Goal: Information Seeking & Learning: Learn about a topic

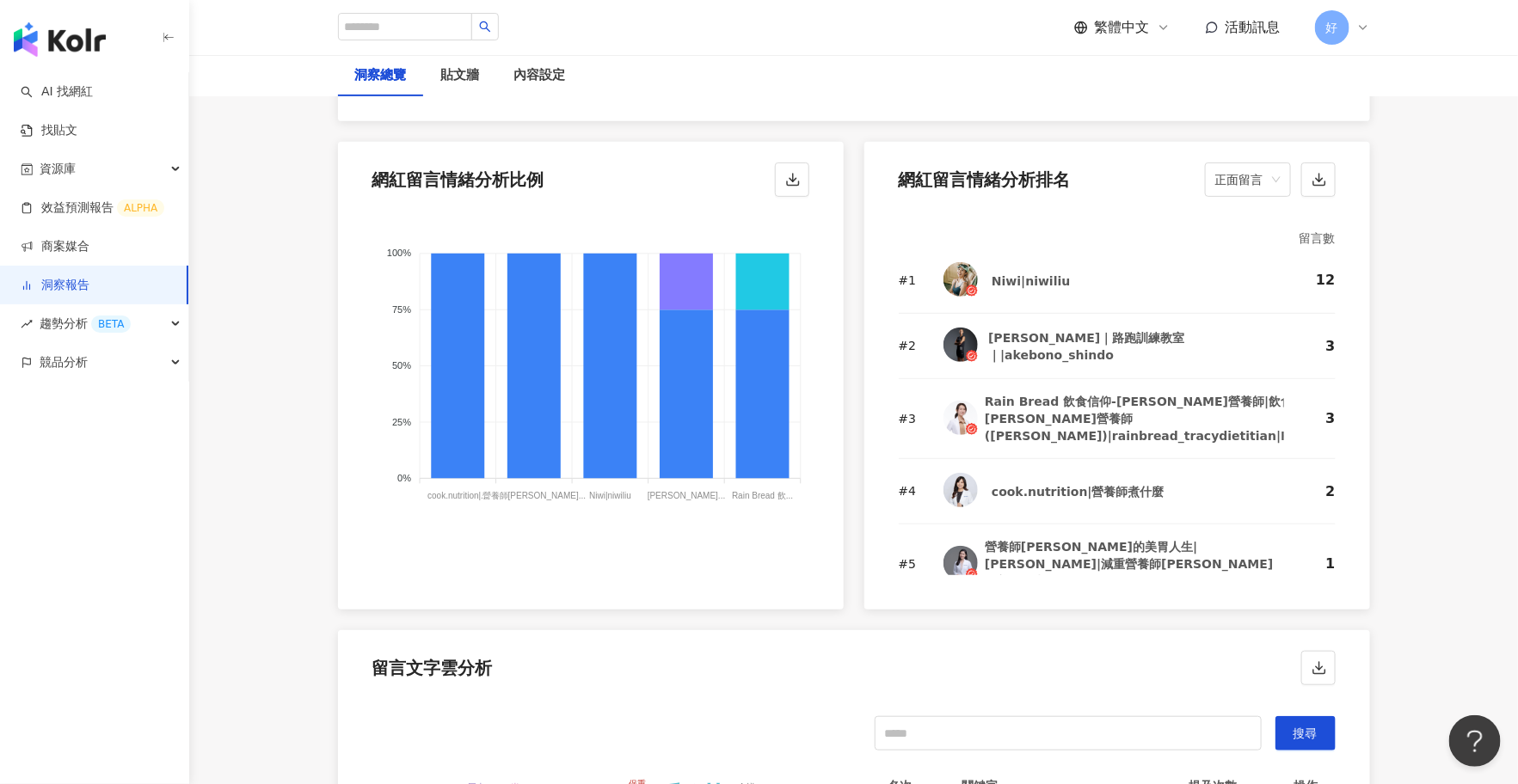
scroll to position [60, 0]
type input "****"
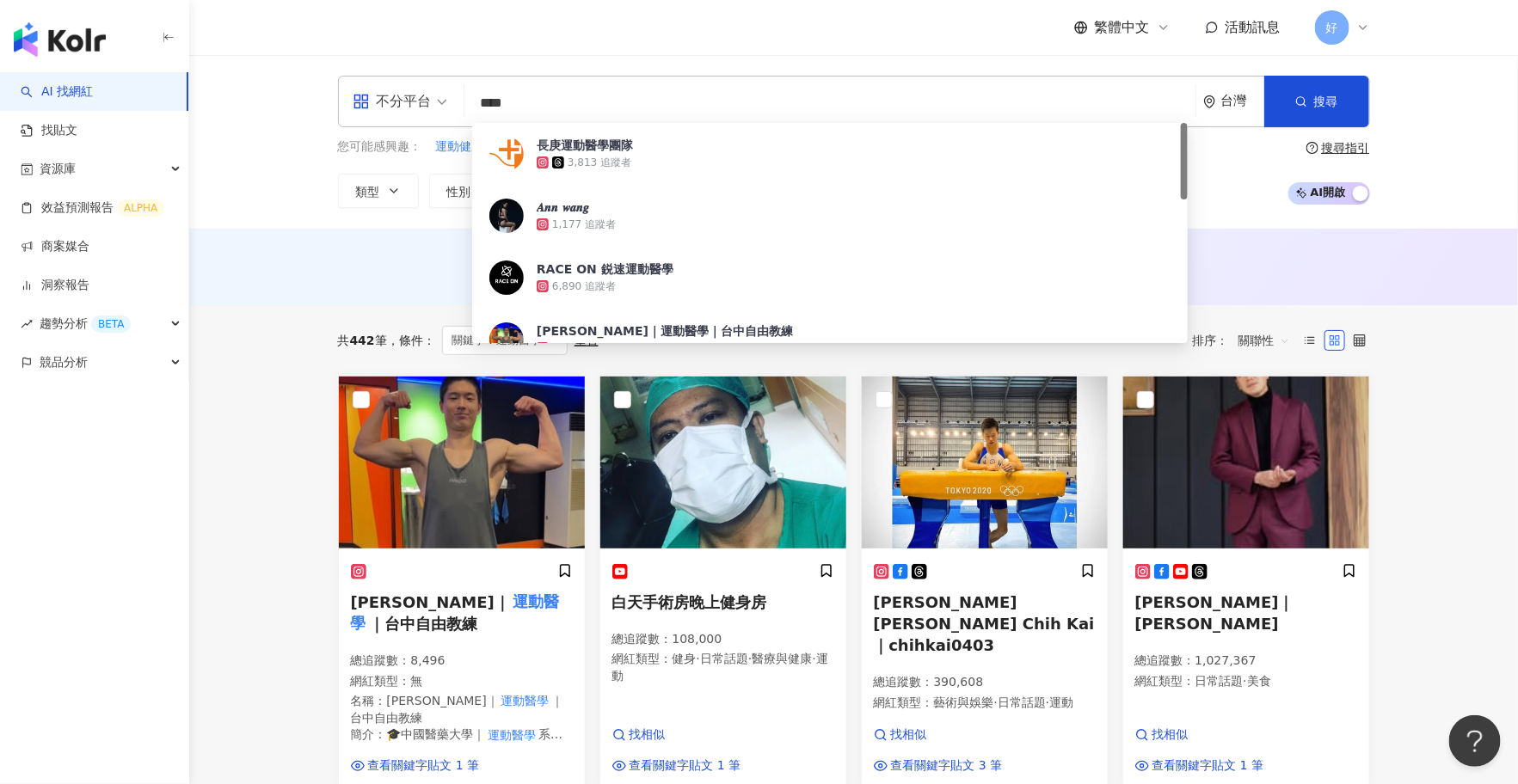
click at [427, 102] on div "不分平台" at bounding box center [391, 101] width 79 height 27
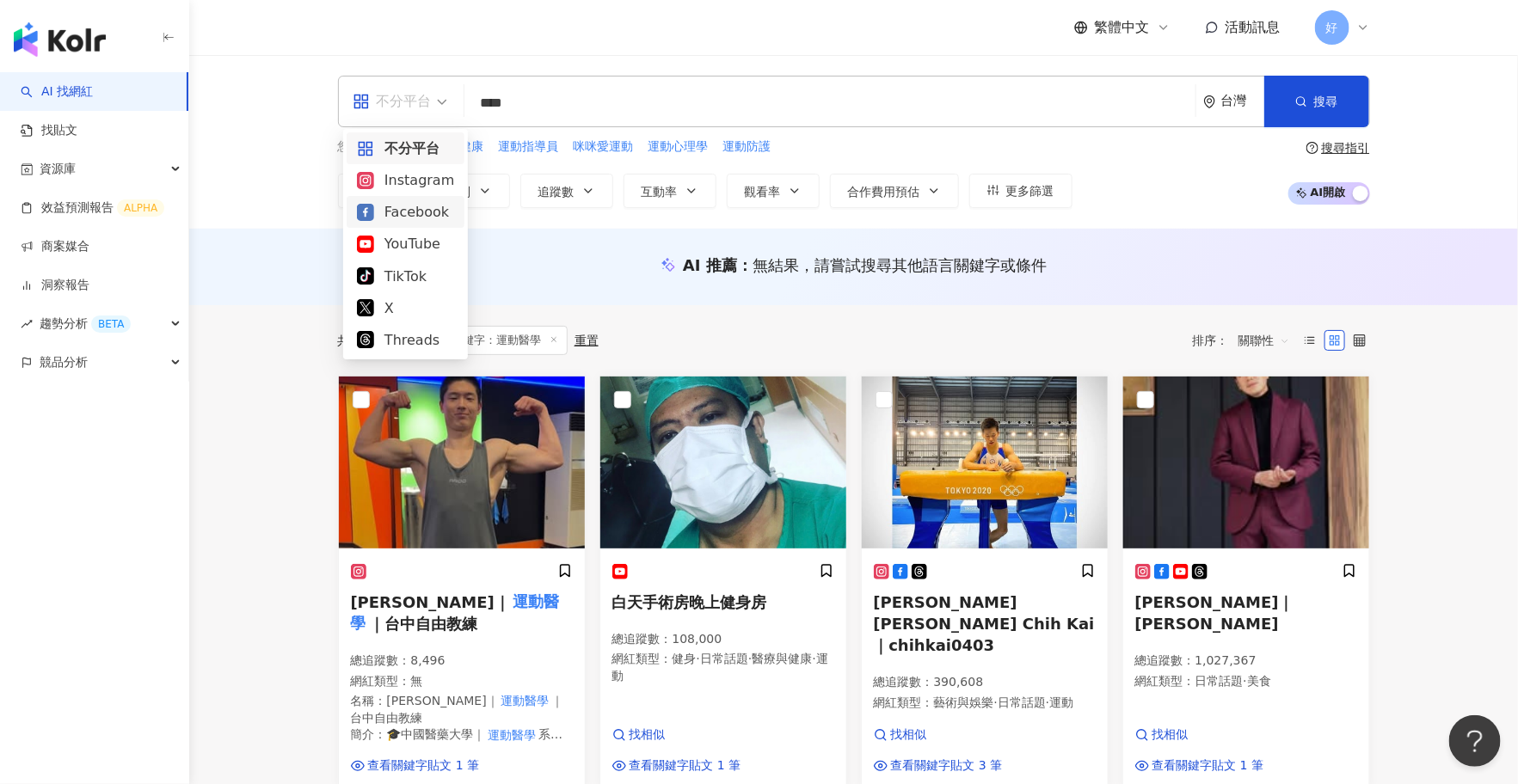
click at [397, 209] on div "Facebook" at bounding box center [406, 212] width 98 height 21
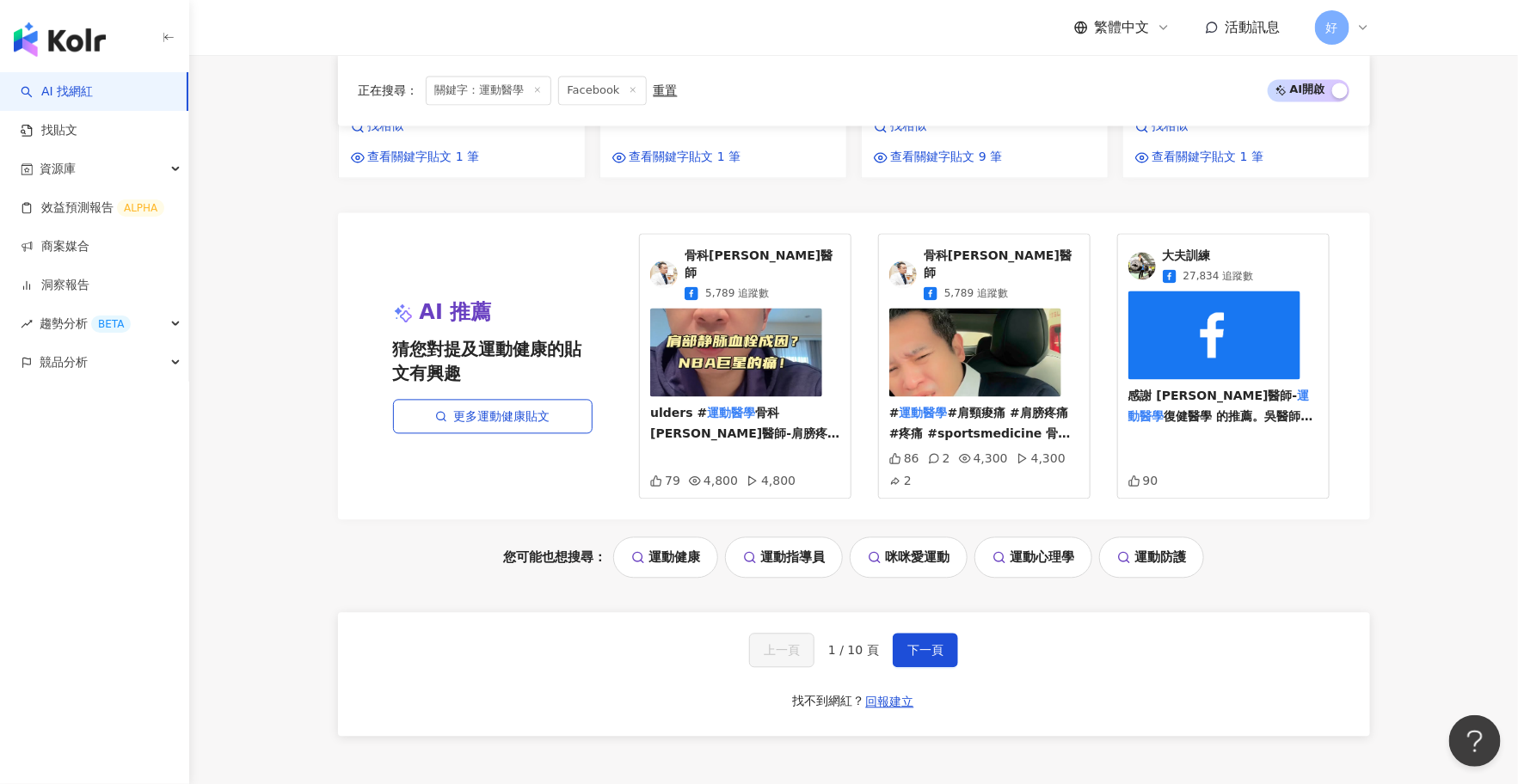
scroll to position [1483, 0]
click at [929, 643] on span "下一頁" at bounding box center [925, 649] width 36 height 14
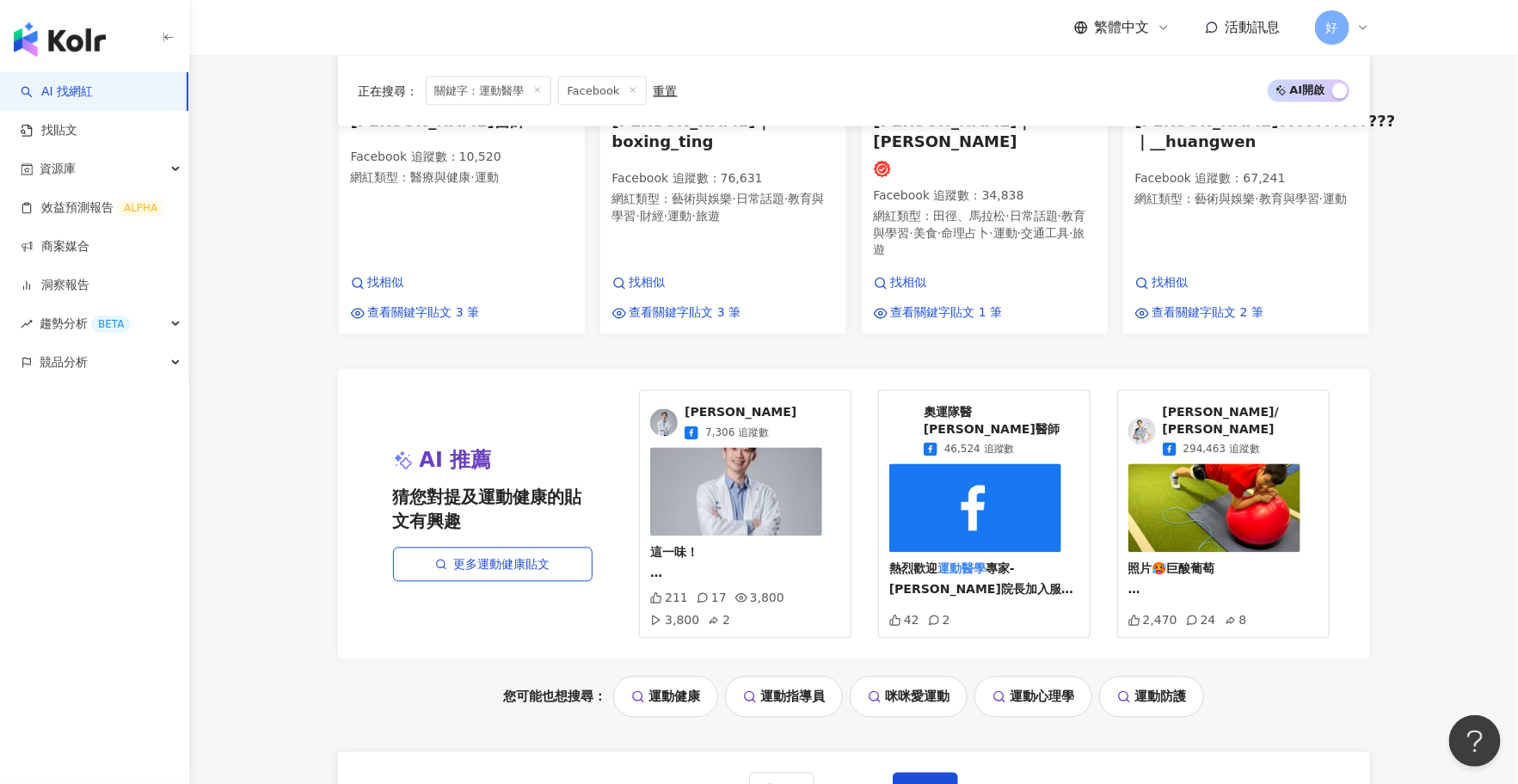
scroll to position [1377, 0]
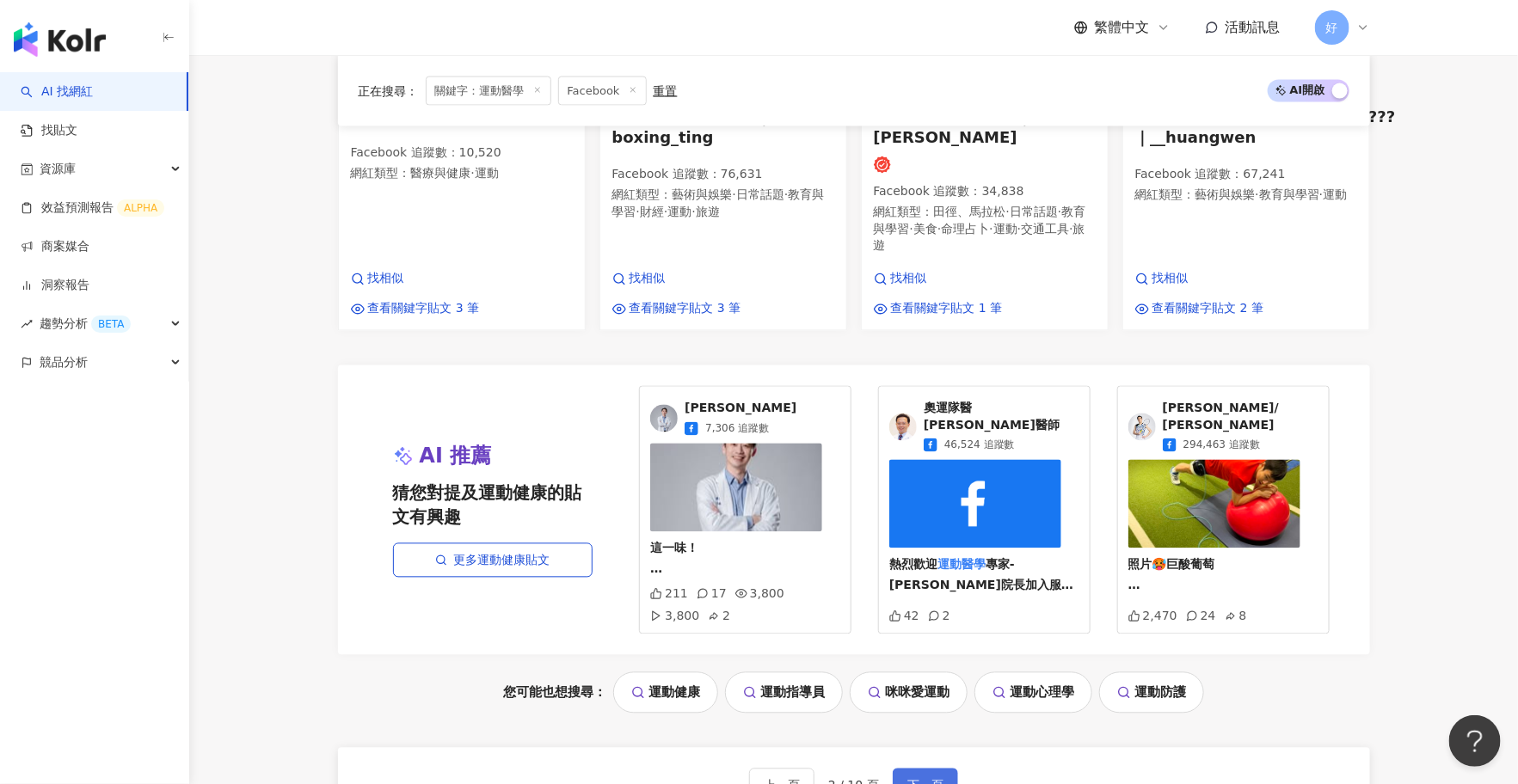
click at [909, 768] on button "下一頁" at bounding box center [925, 785] width 65 height 34
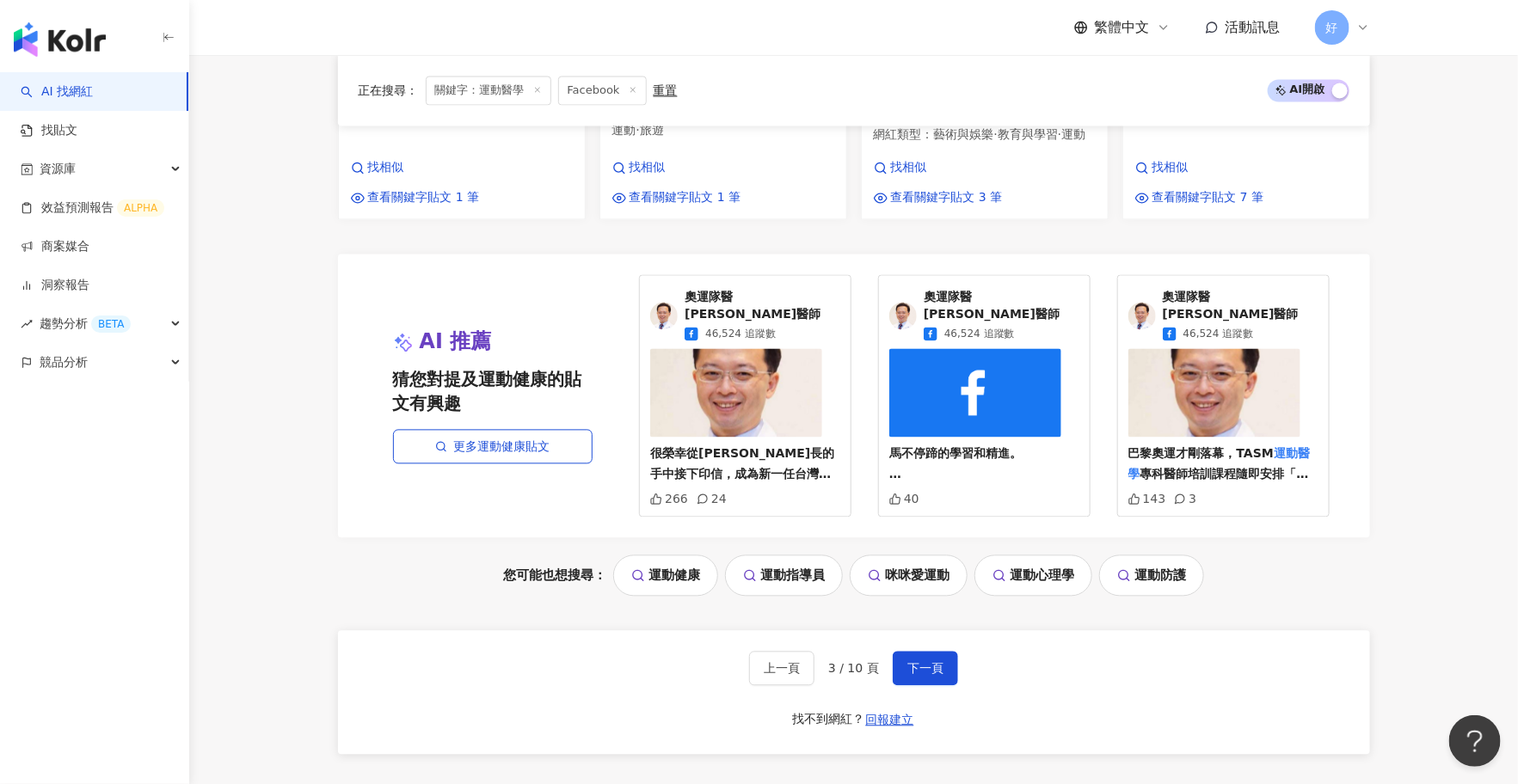
scroll to position [1431, 0]
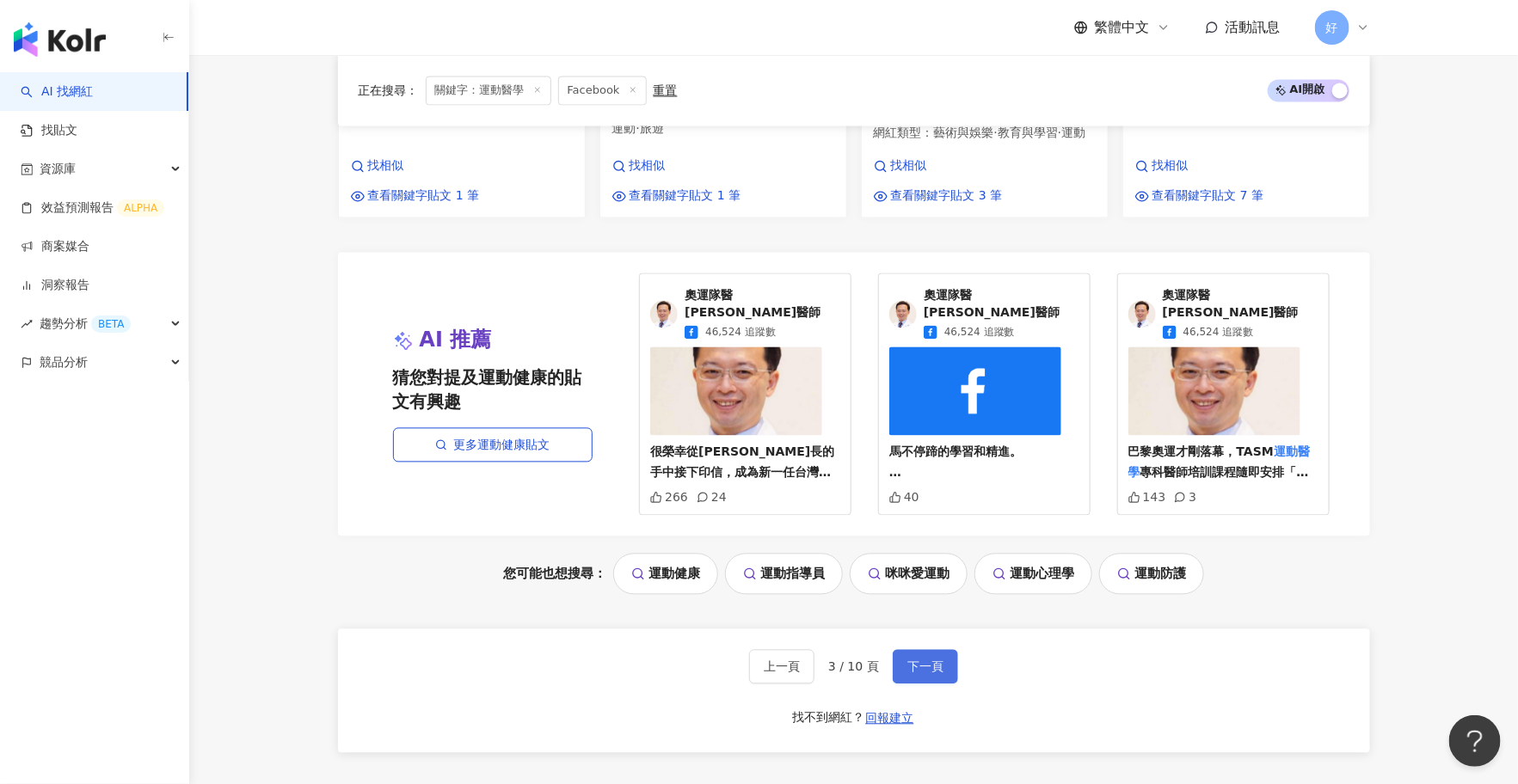
click at [938, 660] on span "下一頁" at bounding box center [925, 667] width 36 height 14
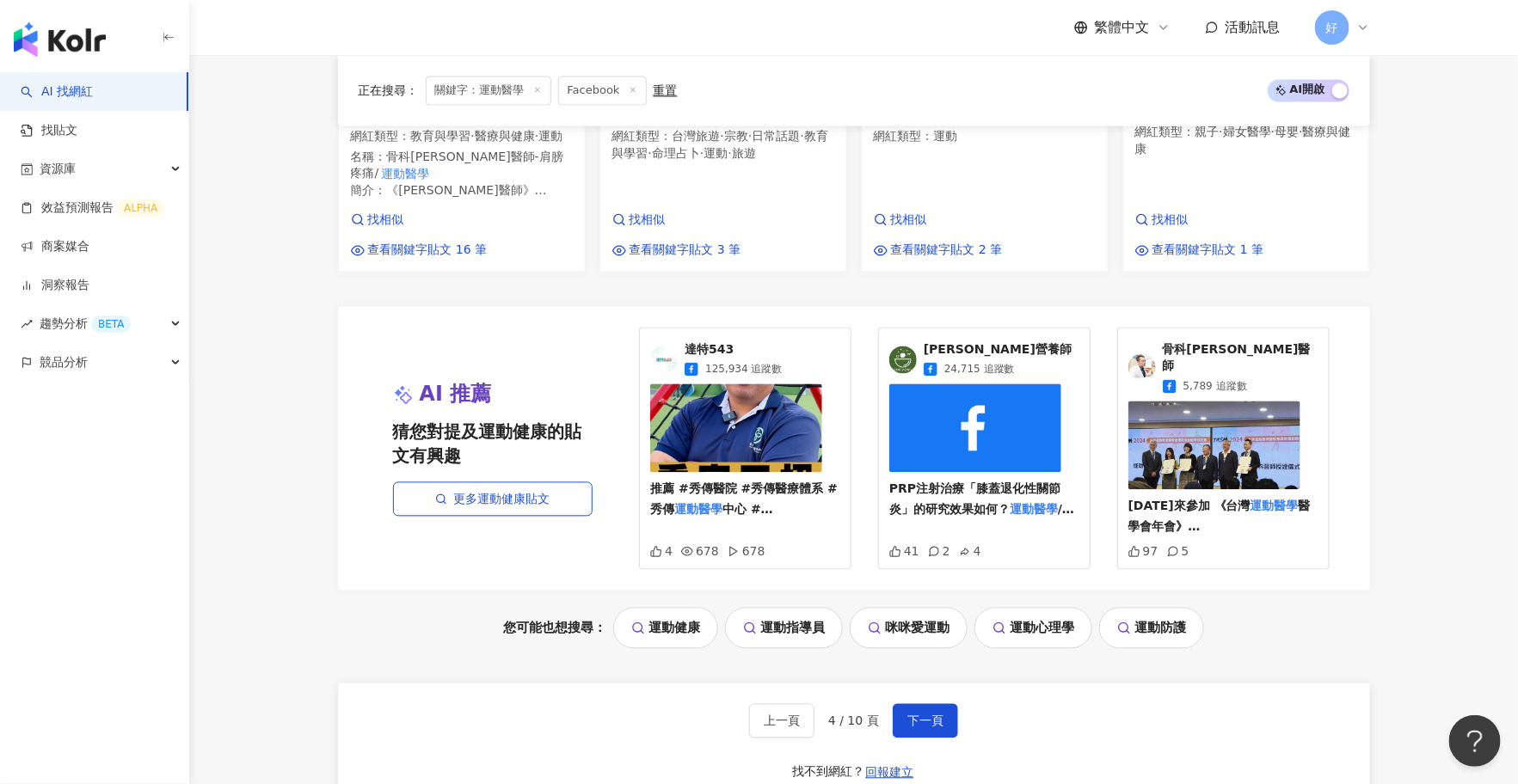
scroll to position [1447, 0]
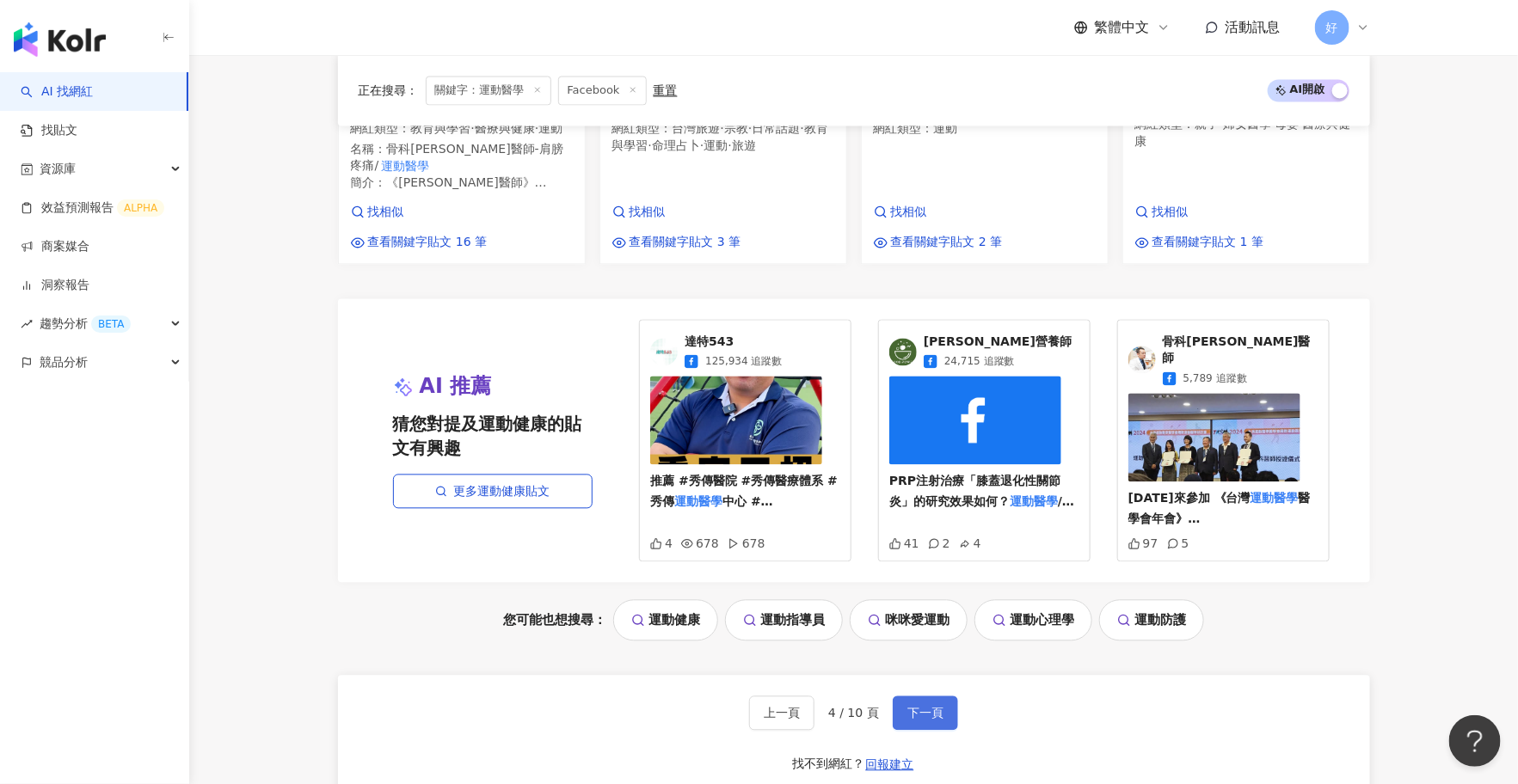
click at [912, 706] on span "下一頁" at bounding box center [925, 713] width 36 height 14
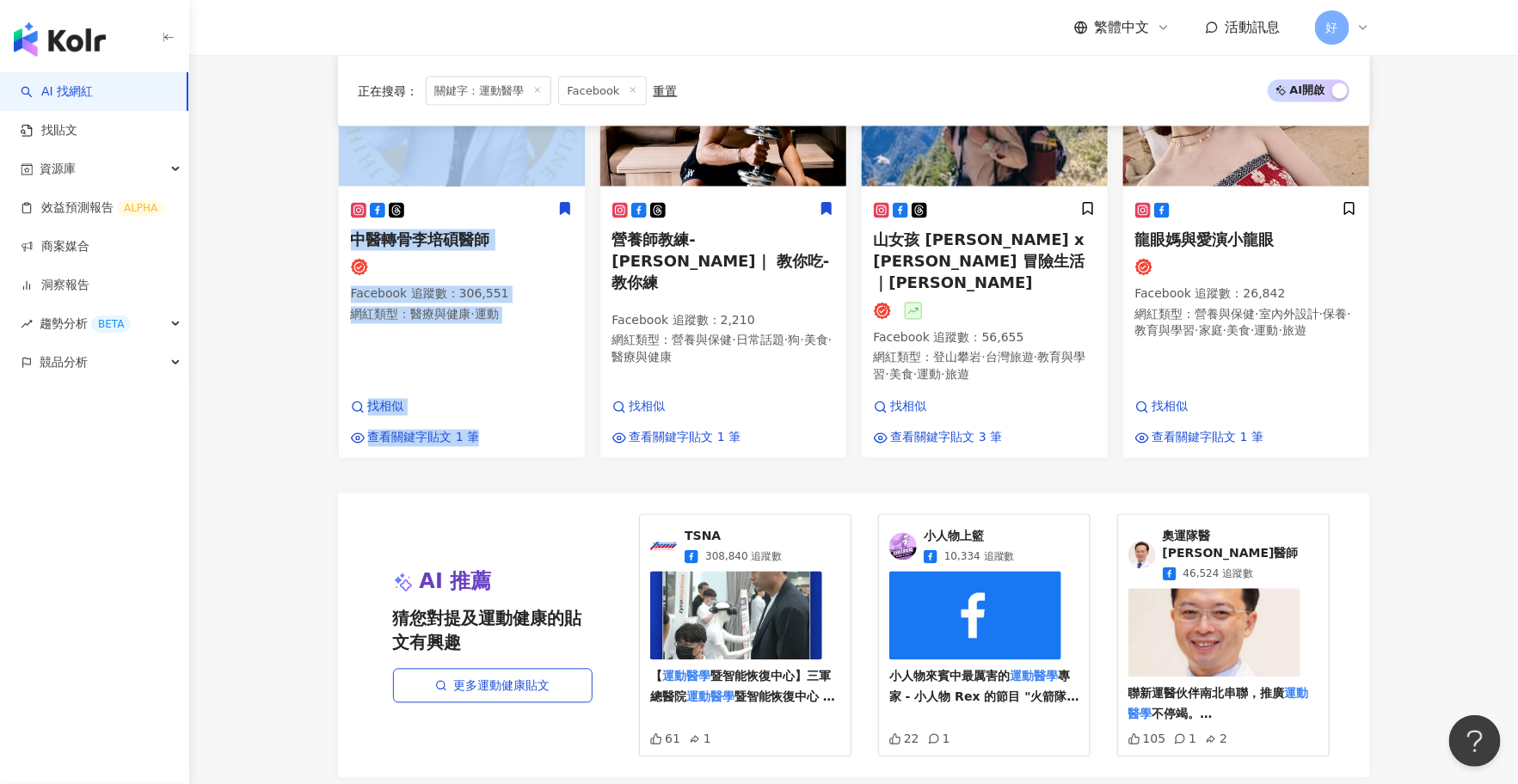
scroll to position [1449, 0]
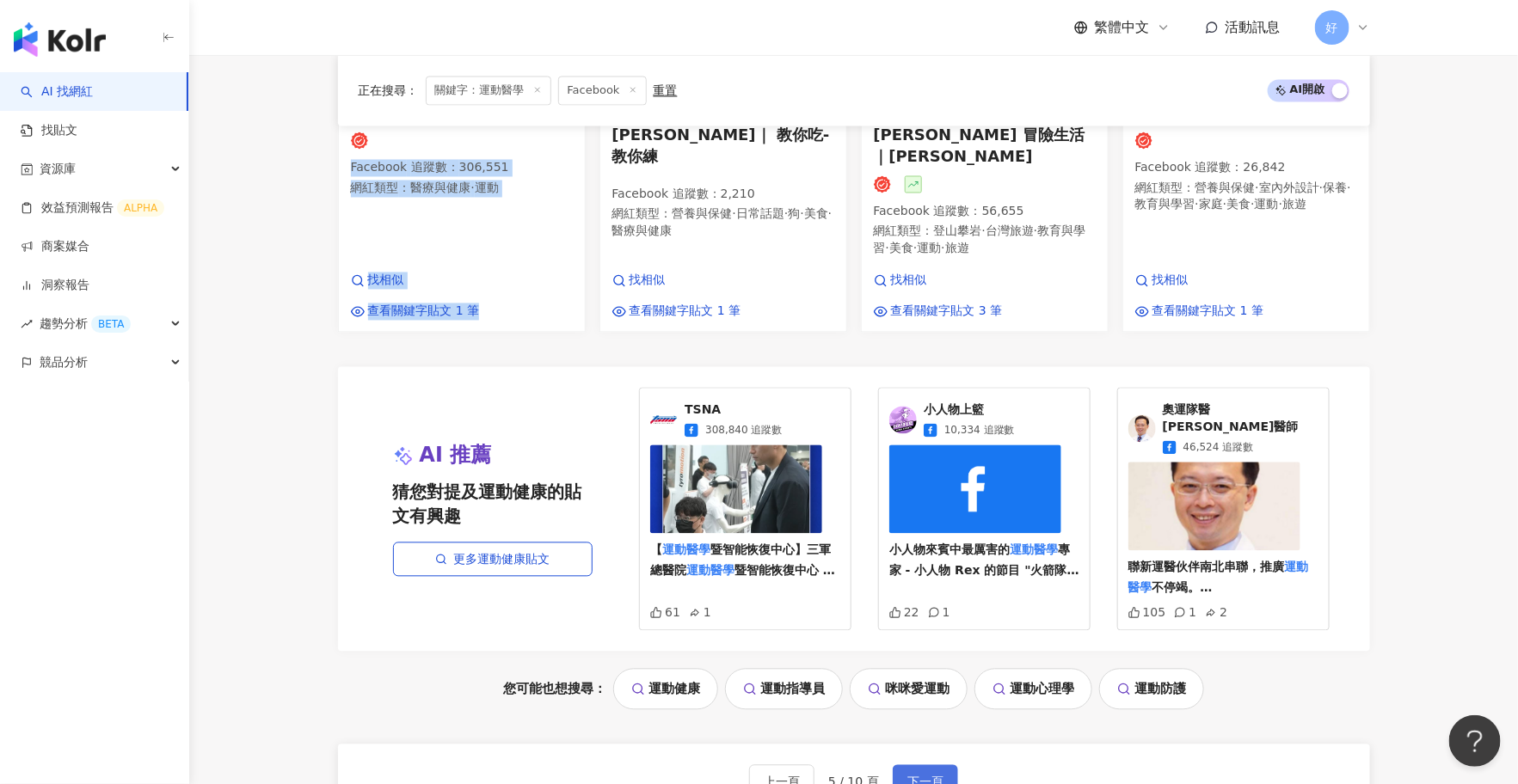
click at [920, 775] on span "下一頁" at bounding box center [925, 782] width 36 height 14
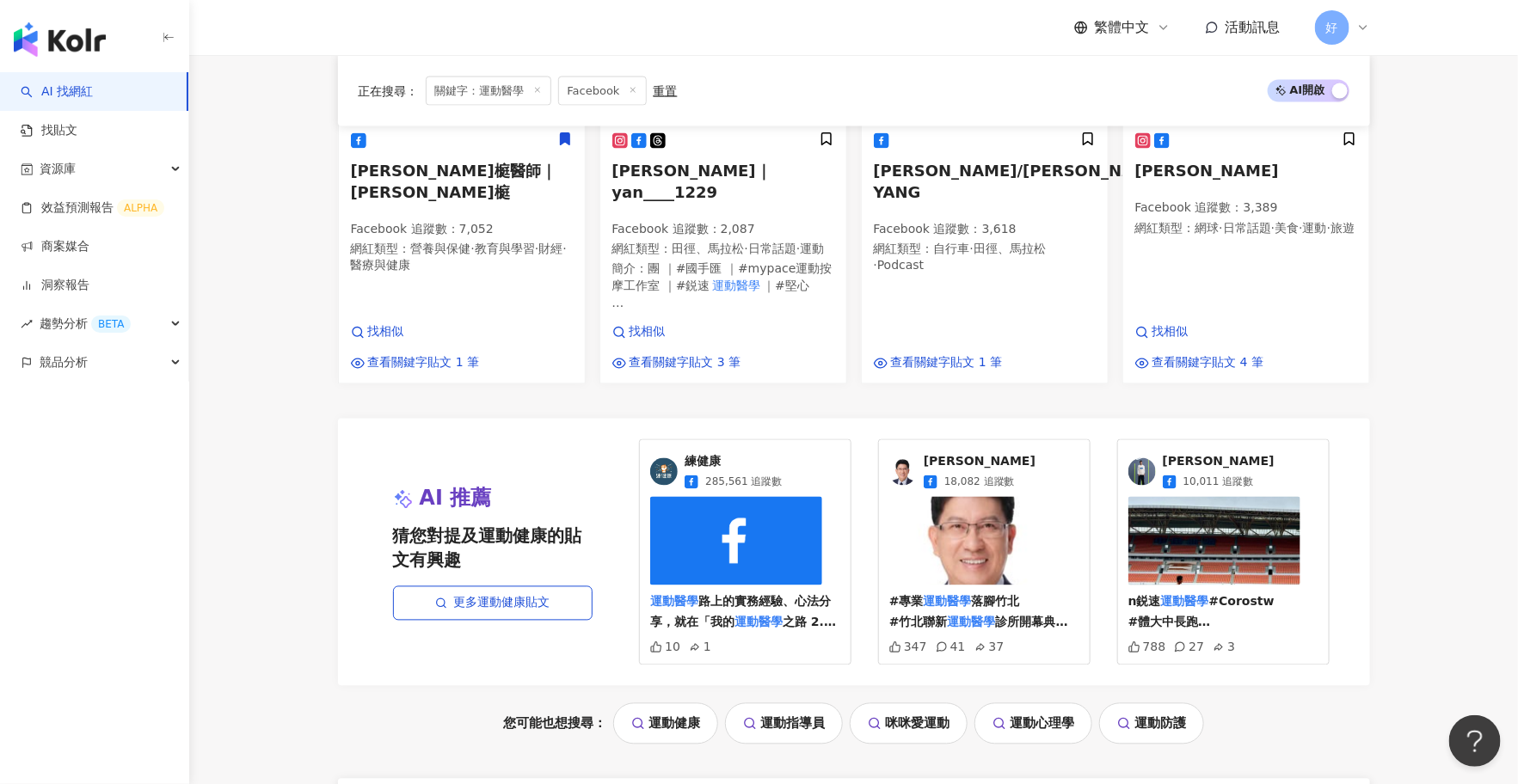
scroll to position [1584, 0]
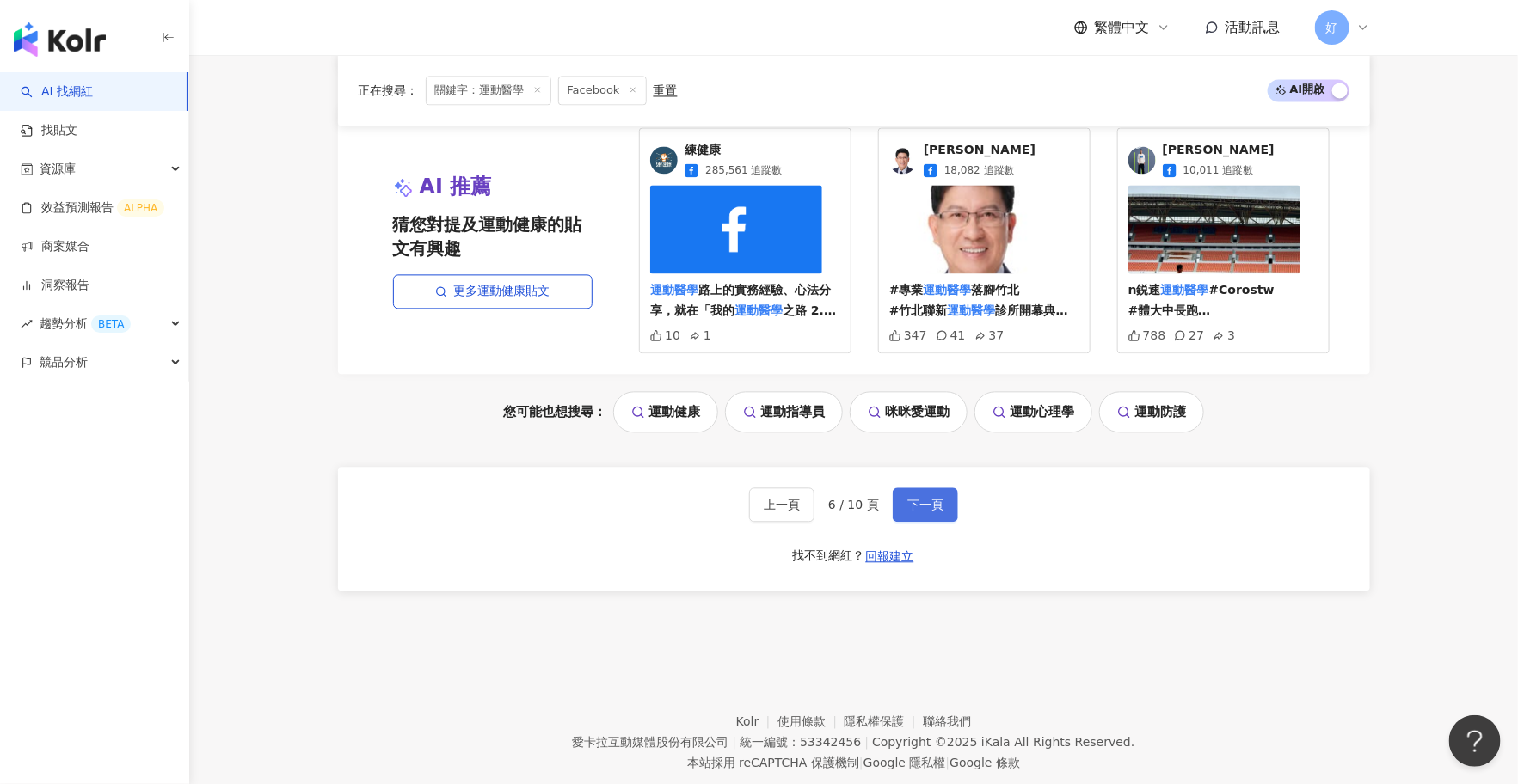
click at [928, 488] on button "下一頁" at bounding box center [925, 504] width 65 height 34
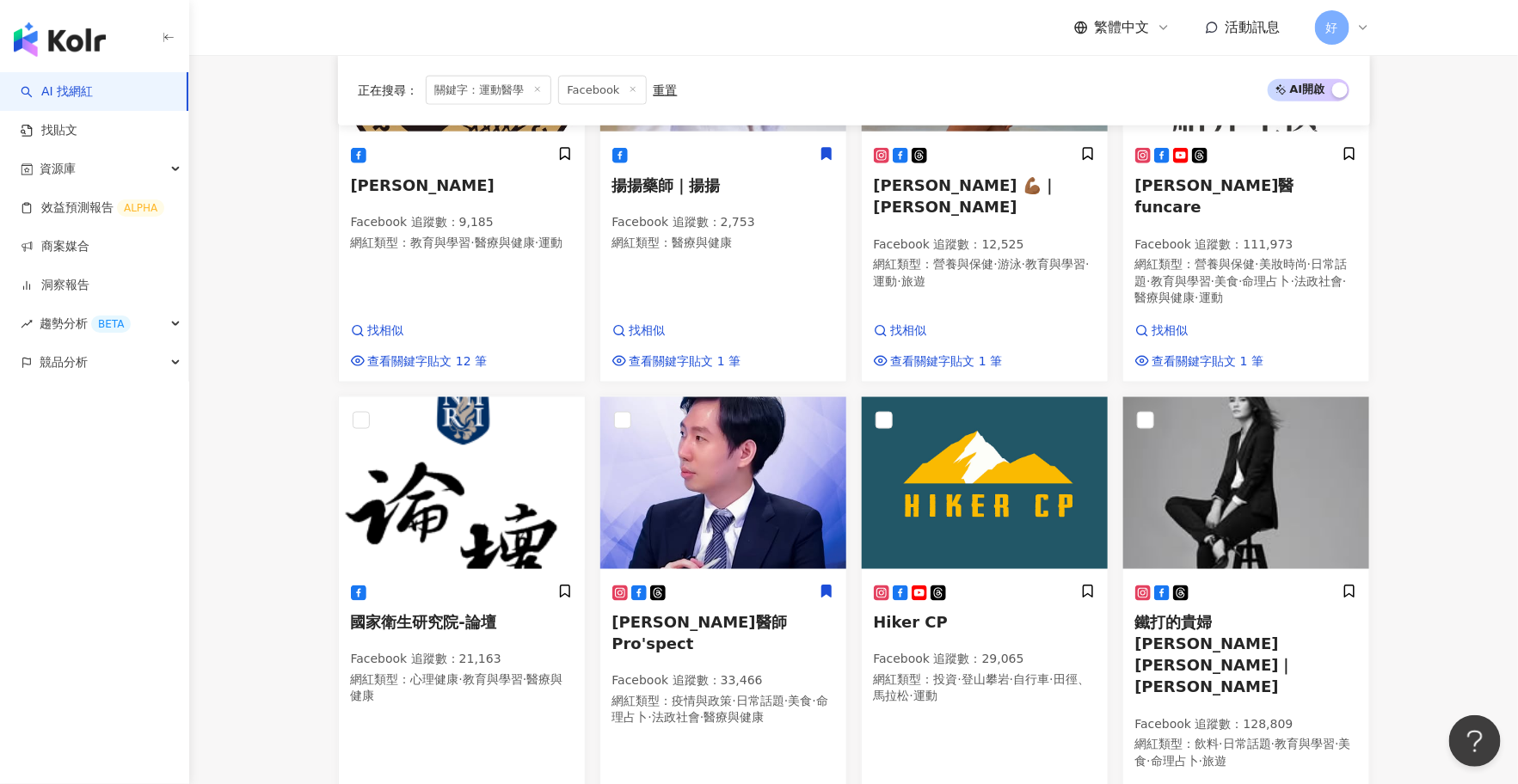
scroll to position [1645, 0]
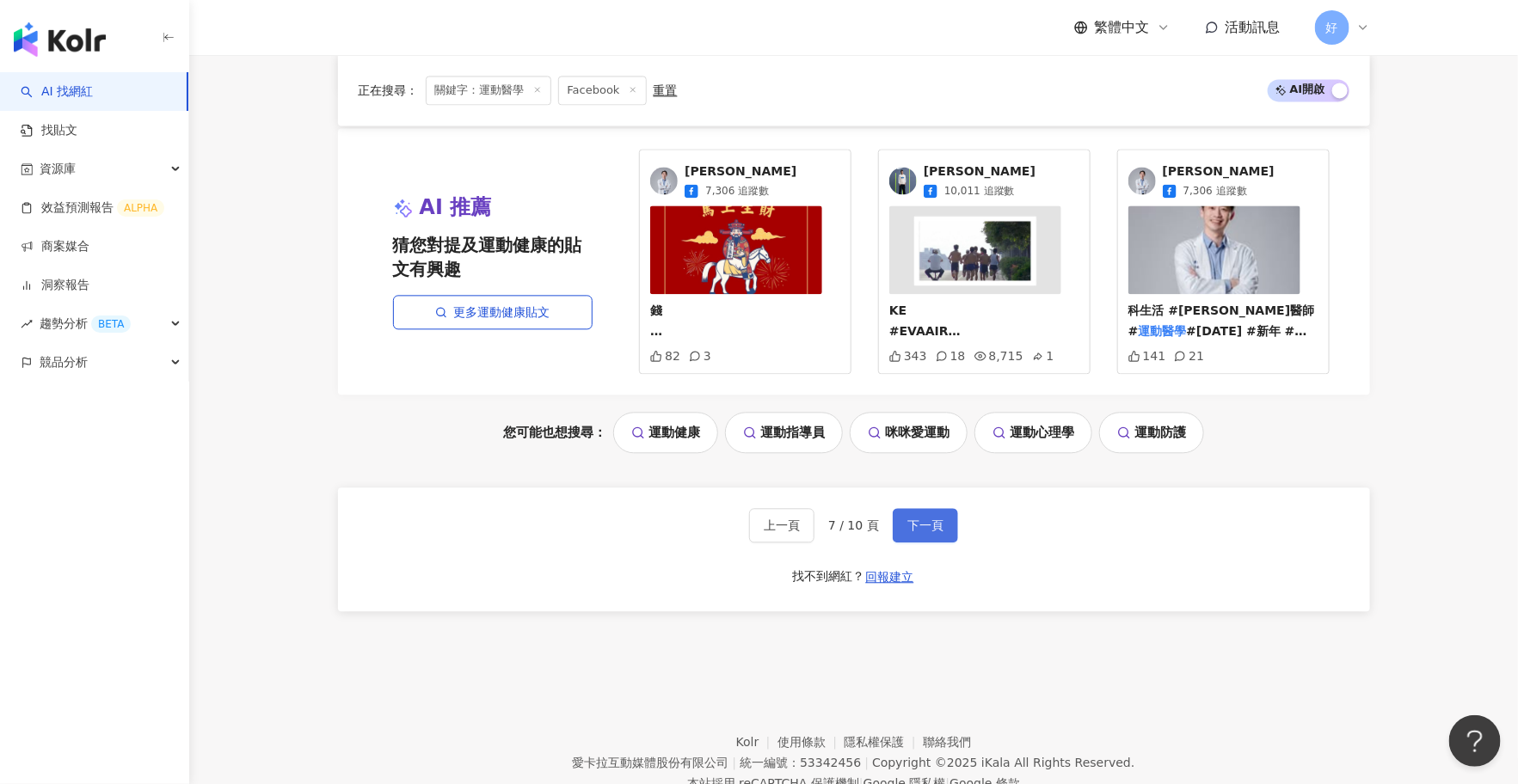
click at [942, 508] on button "下一頁" at bounding box center [925, 525] width 65 height 34
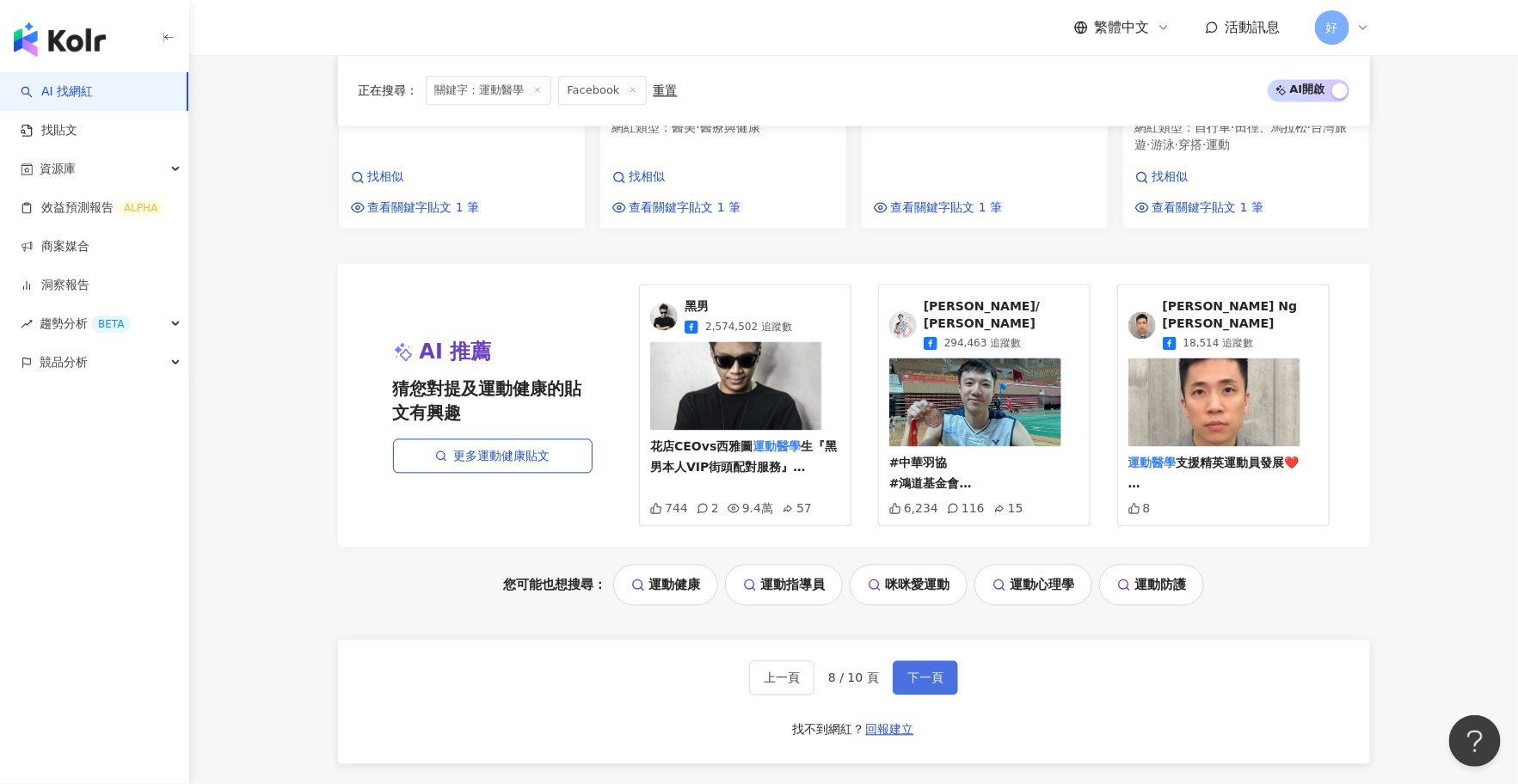
scroll to position [1442, 0]
click at [911, 670] on span "下一頁" at bounding box center [925, 677] width 36 height 14
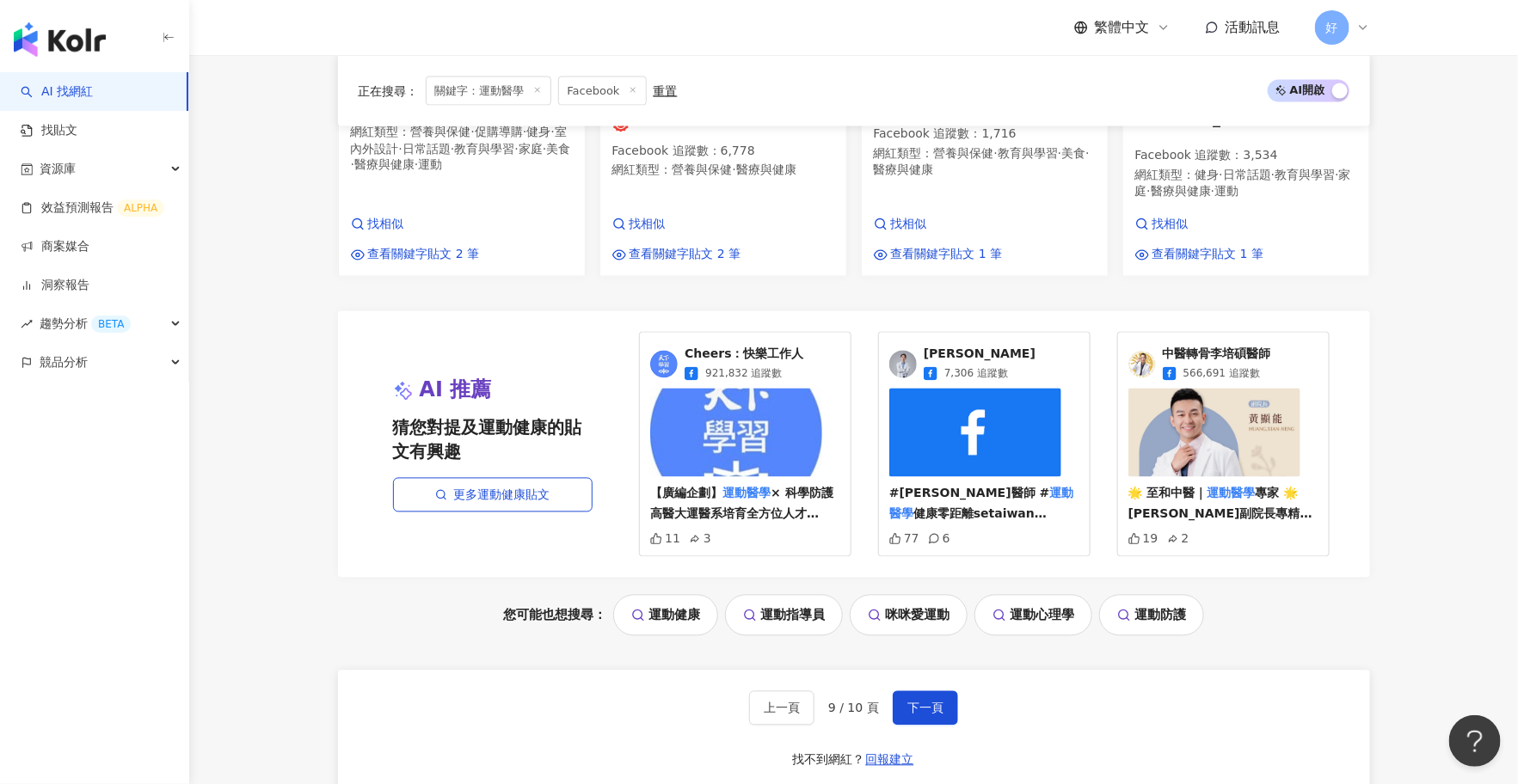
scroll to position [1352, 0]
click at [939, 700] on span "下一頁" at bounding box center [925, 707] width 36 height 14
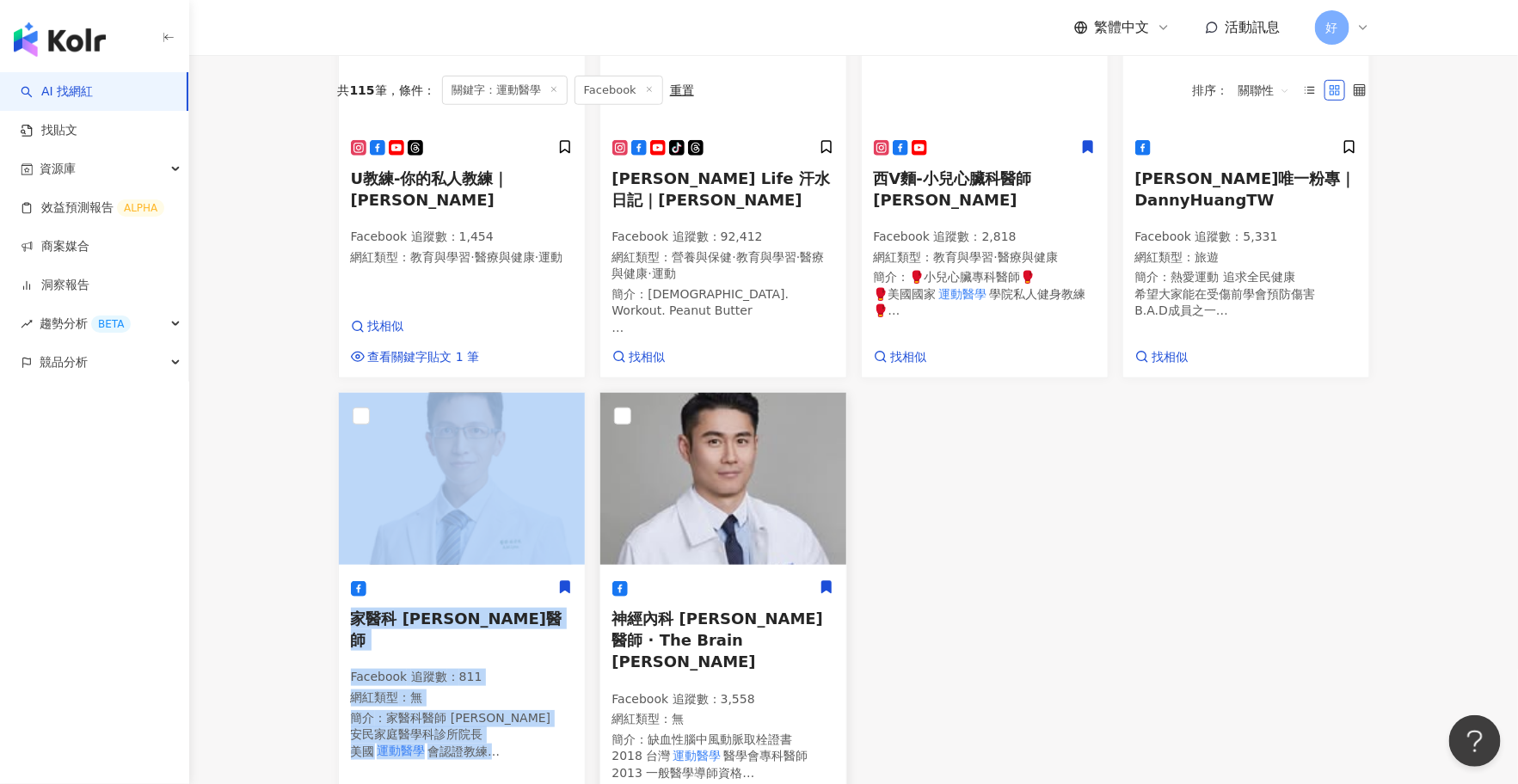
scroll to position [137, 0]
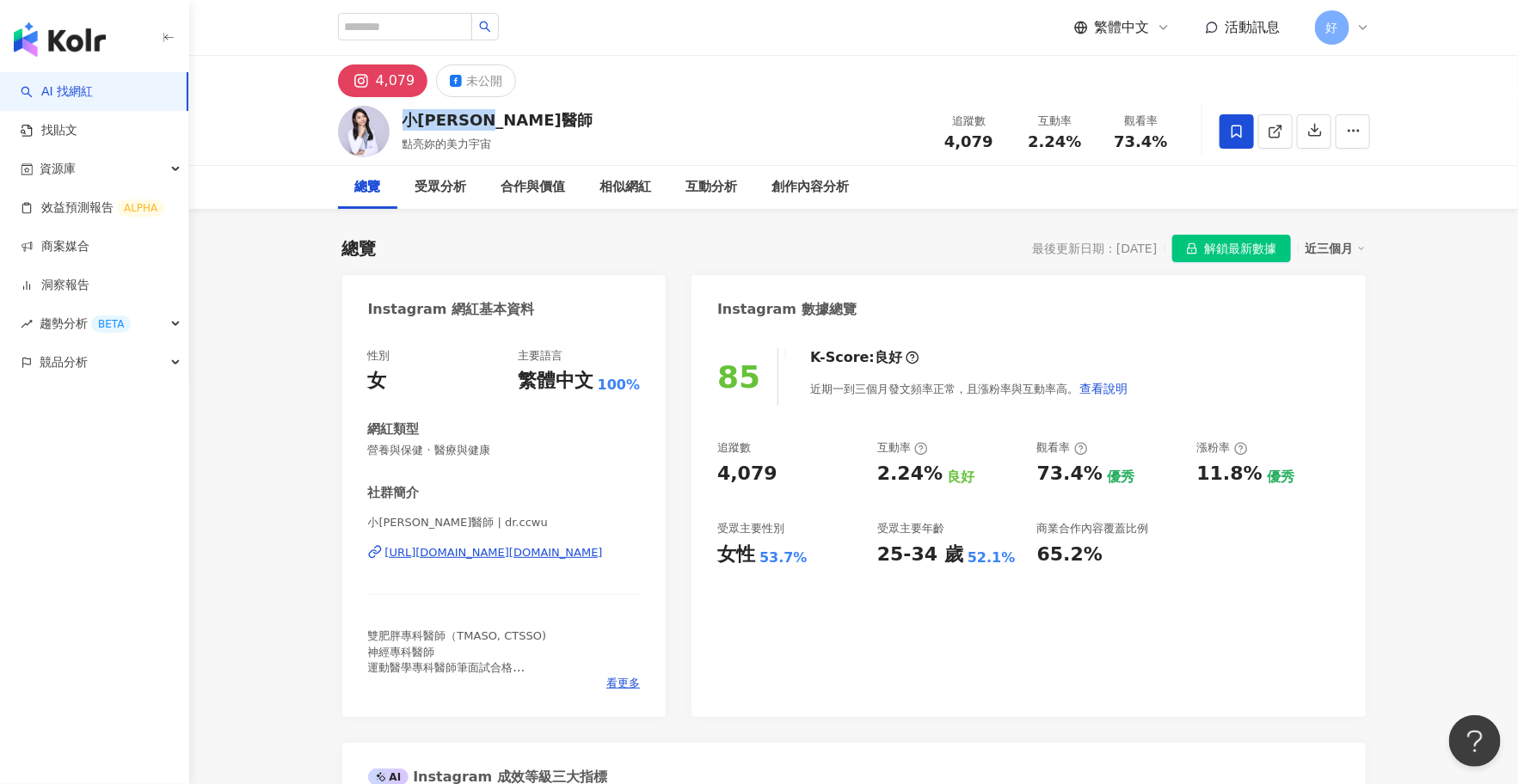
drag, startPoint x: 397, startPoint y: 117, endPoint x: 526, endPoint y: 120, distance: 129.0
click at [526, 120] on div "小吳 吳榛槿醫師 點亮妳的美力宇宙 追蹤數 4,079 互動率 2.24% 觀看率 73.4%" at bounding box center [854, 132] width 1100 height 68
copy div "小吳 吳榛槿醫師"
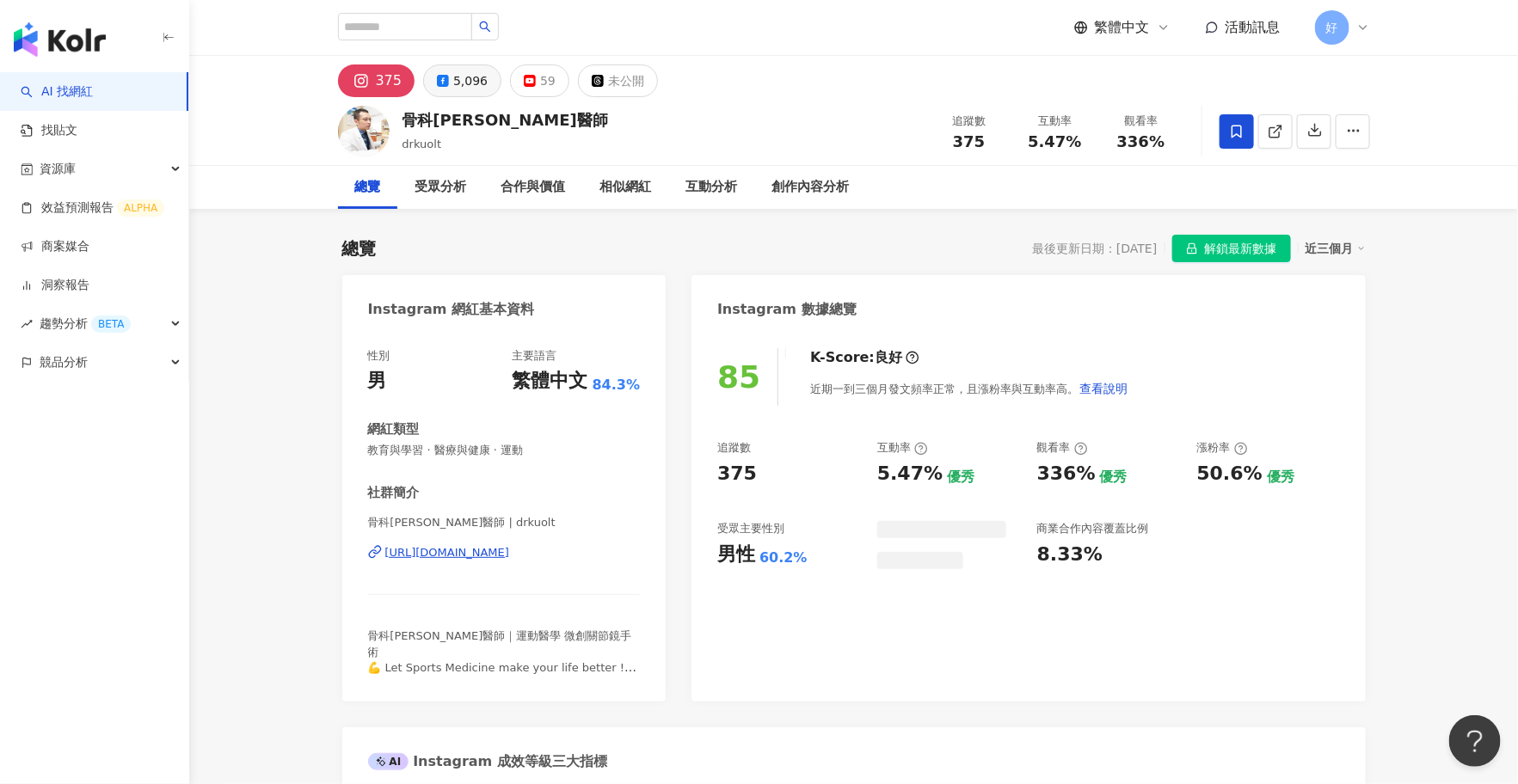
click at [469, 90] on div "5,096" at bounding box center [469, 81] width 34 height 24
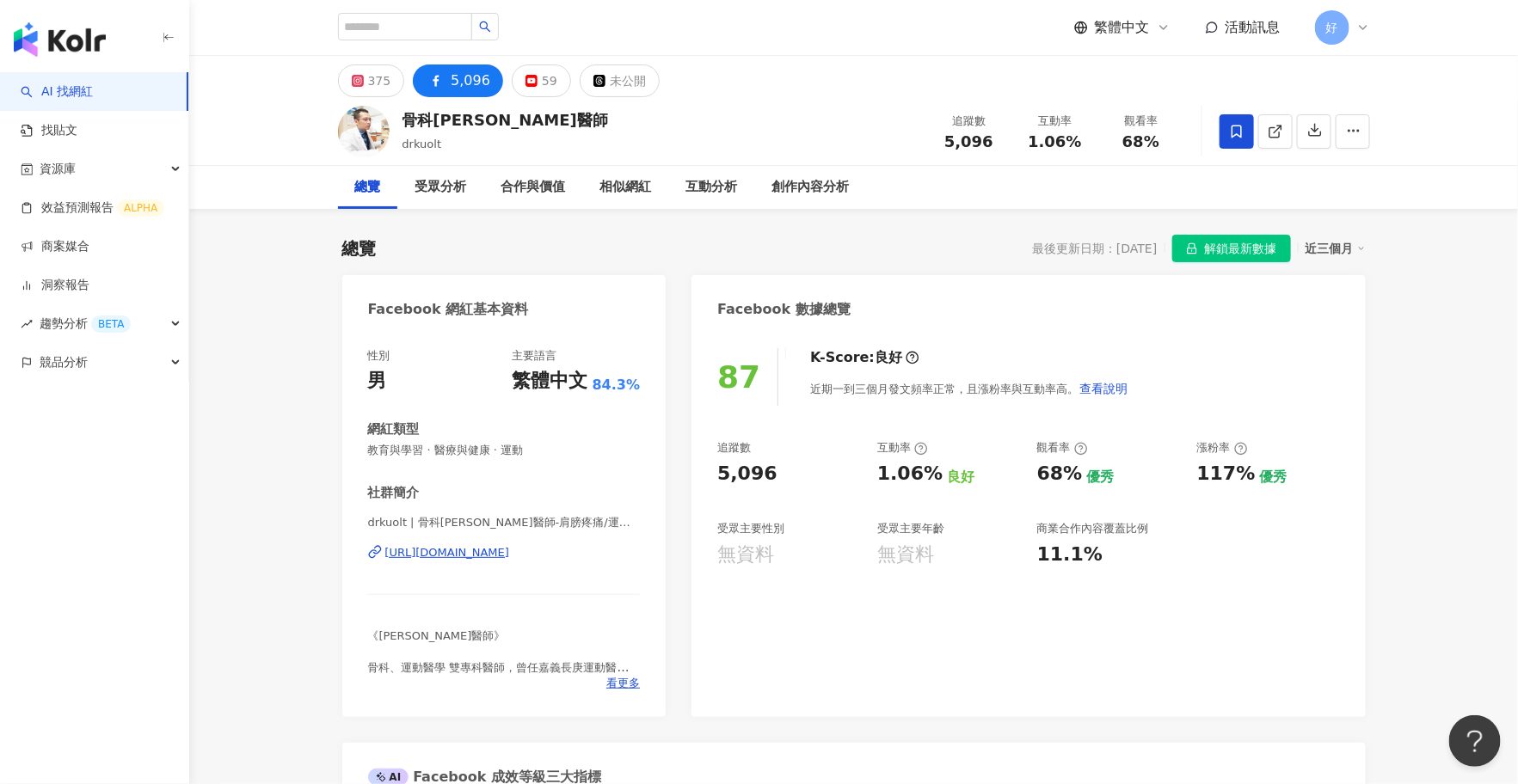
click at [452, 556] on div "https://www.facebook.com/1061226090654886" at bounding box center [448, 553] width 125 height 16
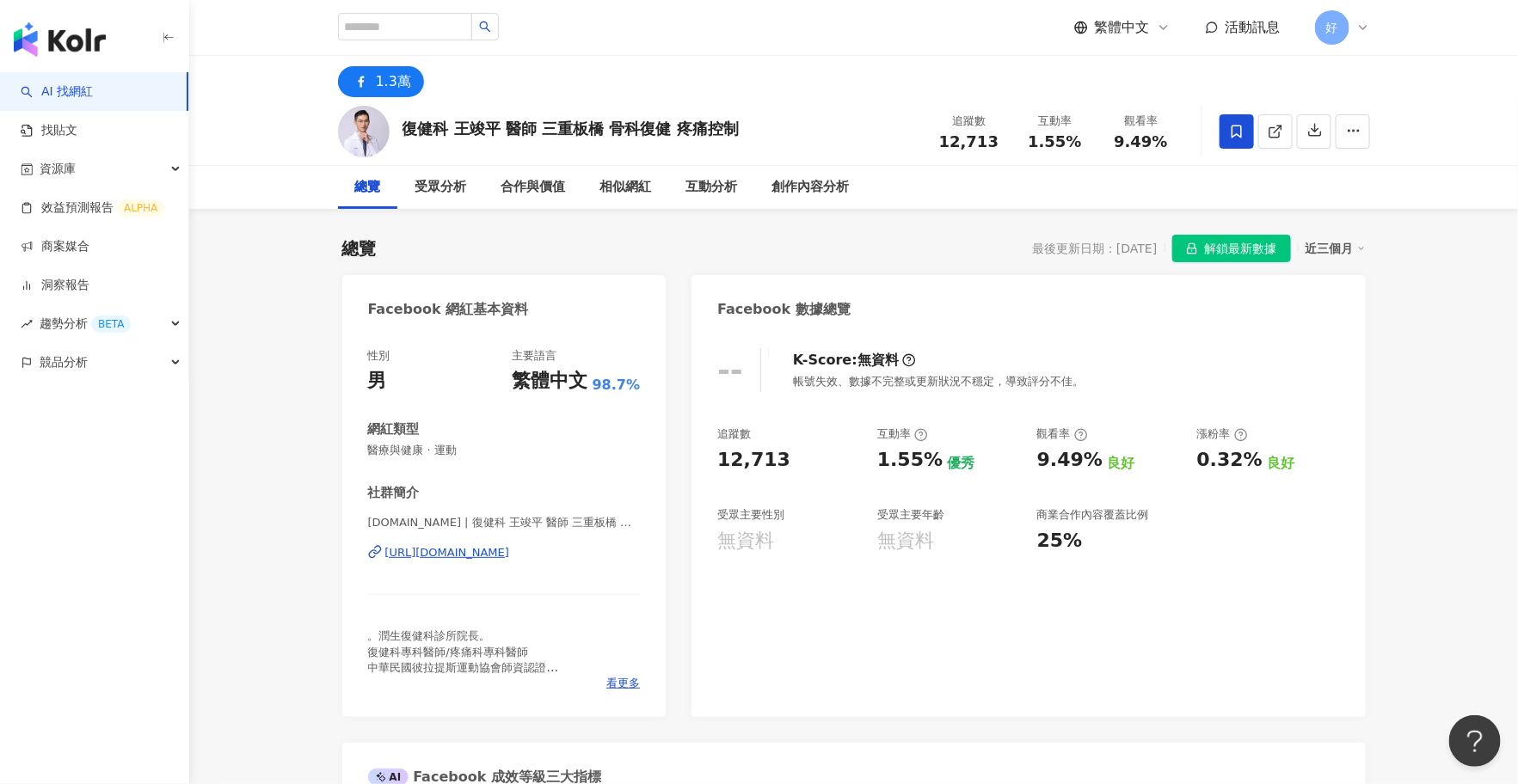
click at [449, 553] on div "[URL][DOMAIN_NAME]" at bounding box center [448, 553] width 125 height 16
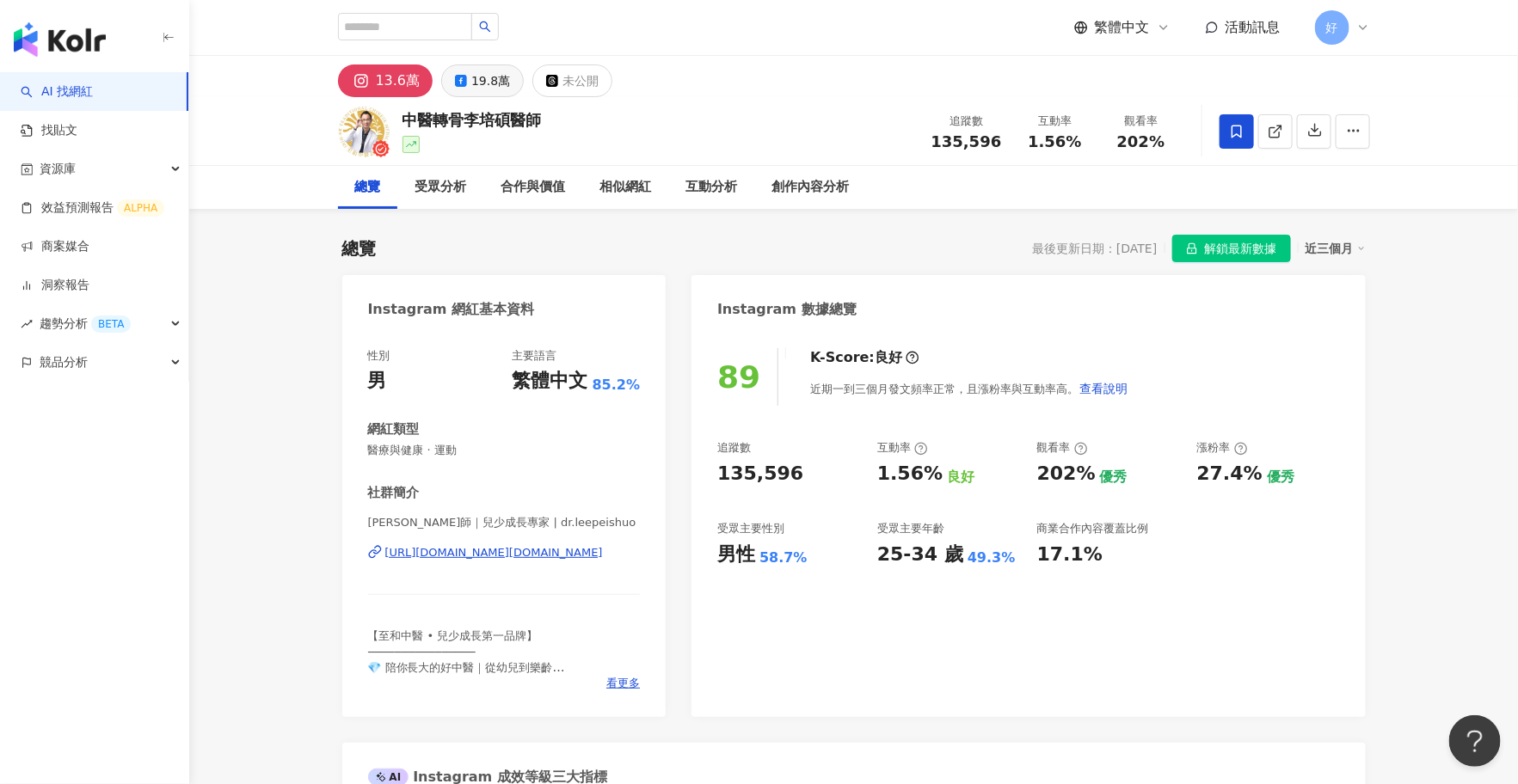
click at [482, 79] on div "19.8萬" at bounding box center [491, 81] width 39 height 24
click at [482, 81] on div "19.8萬" at bounding box center [491, 81] width 39 height 24
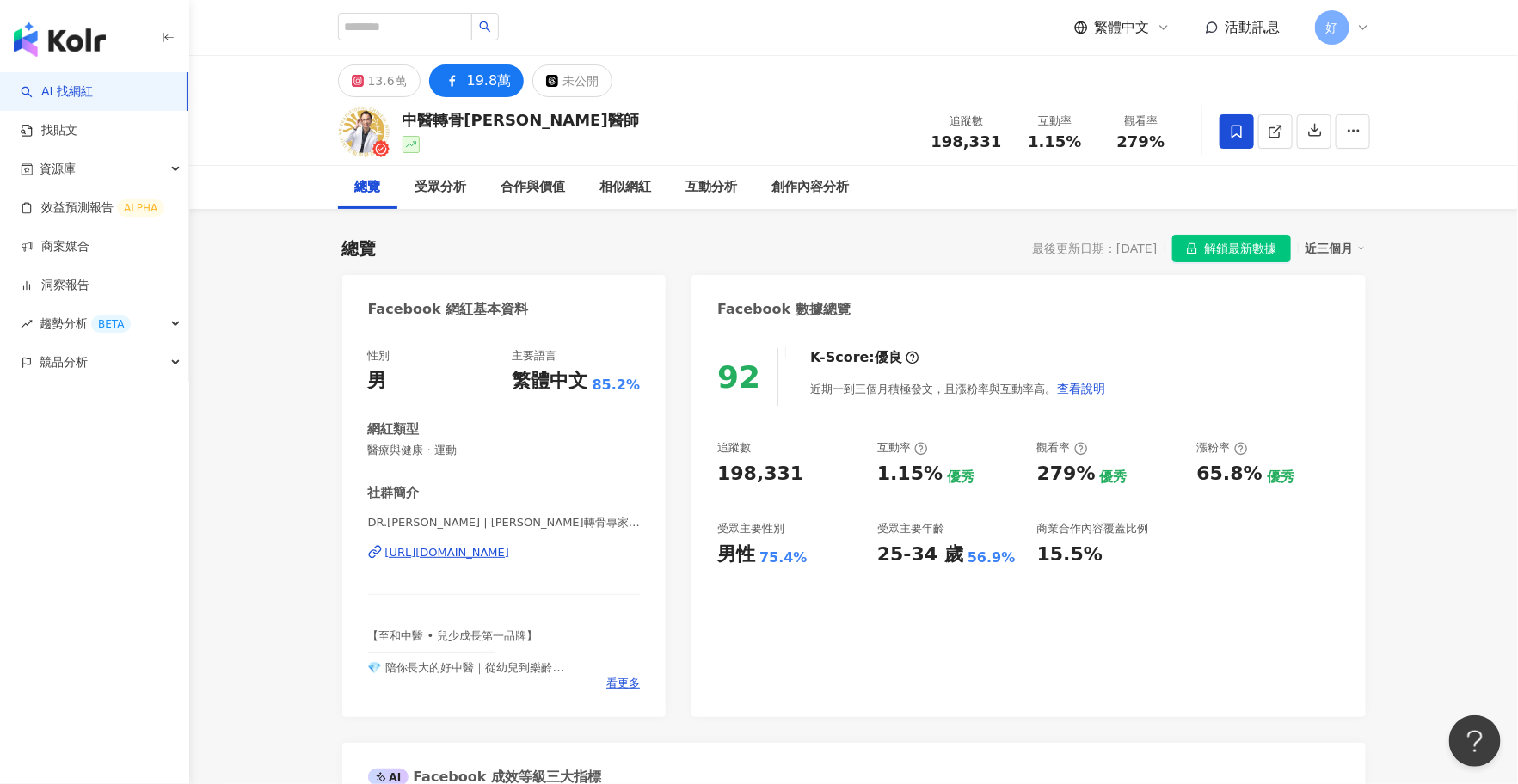
click div "https://www.facebook.com/101310271938420"
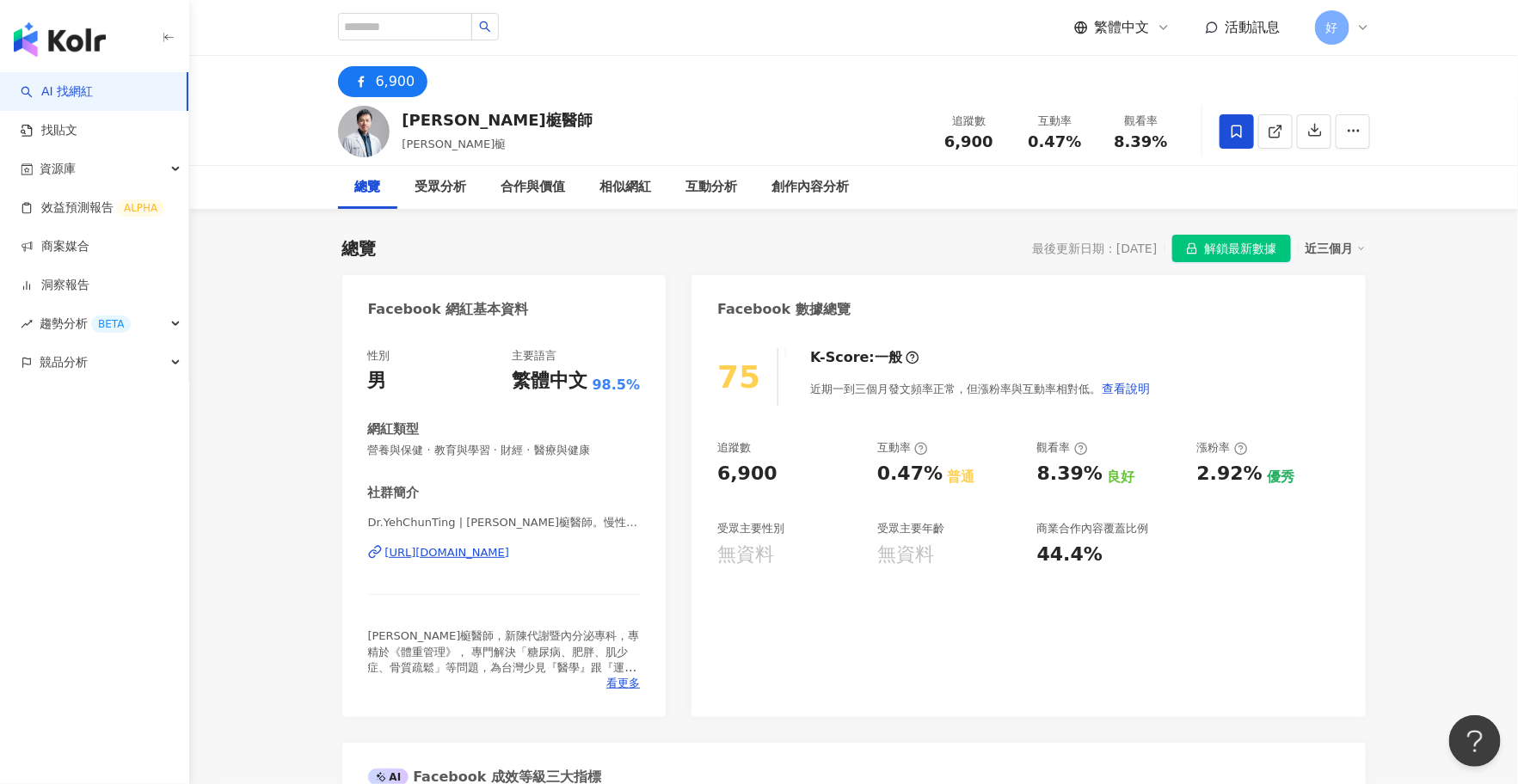
click at [443, 549] on div "[URL][DOMAIN_NAME]" at bounding box center [448, 553] width 125 height 16
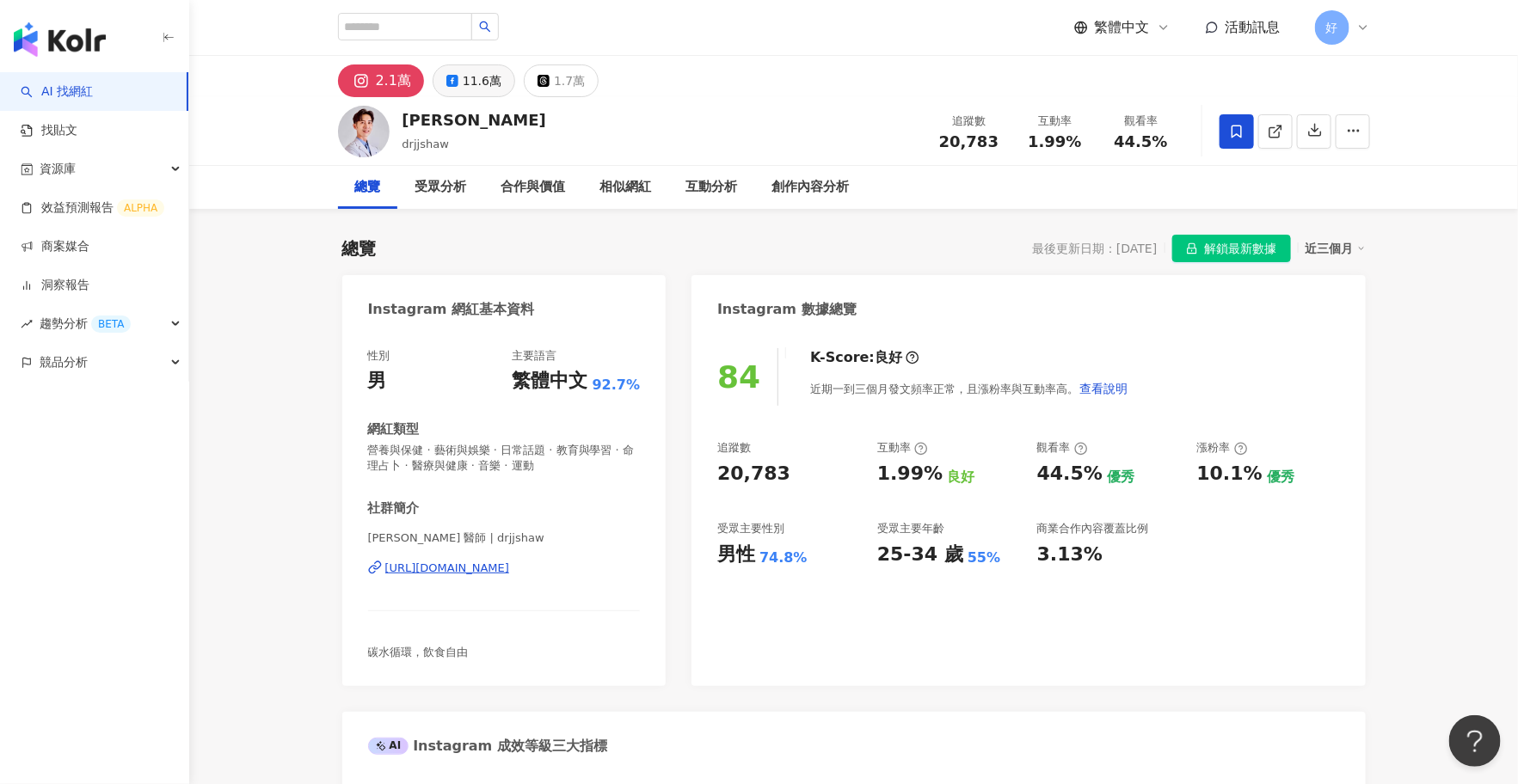
click at [483, 80] on div "11.6萬" at bounding box center [482, 81] width 39 height 24
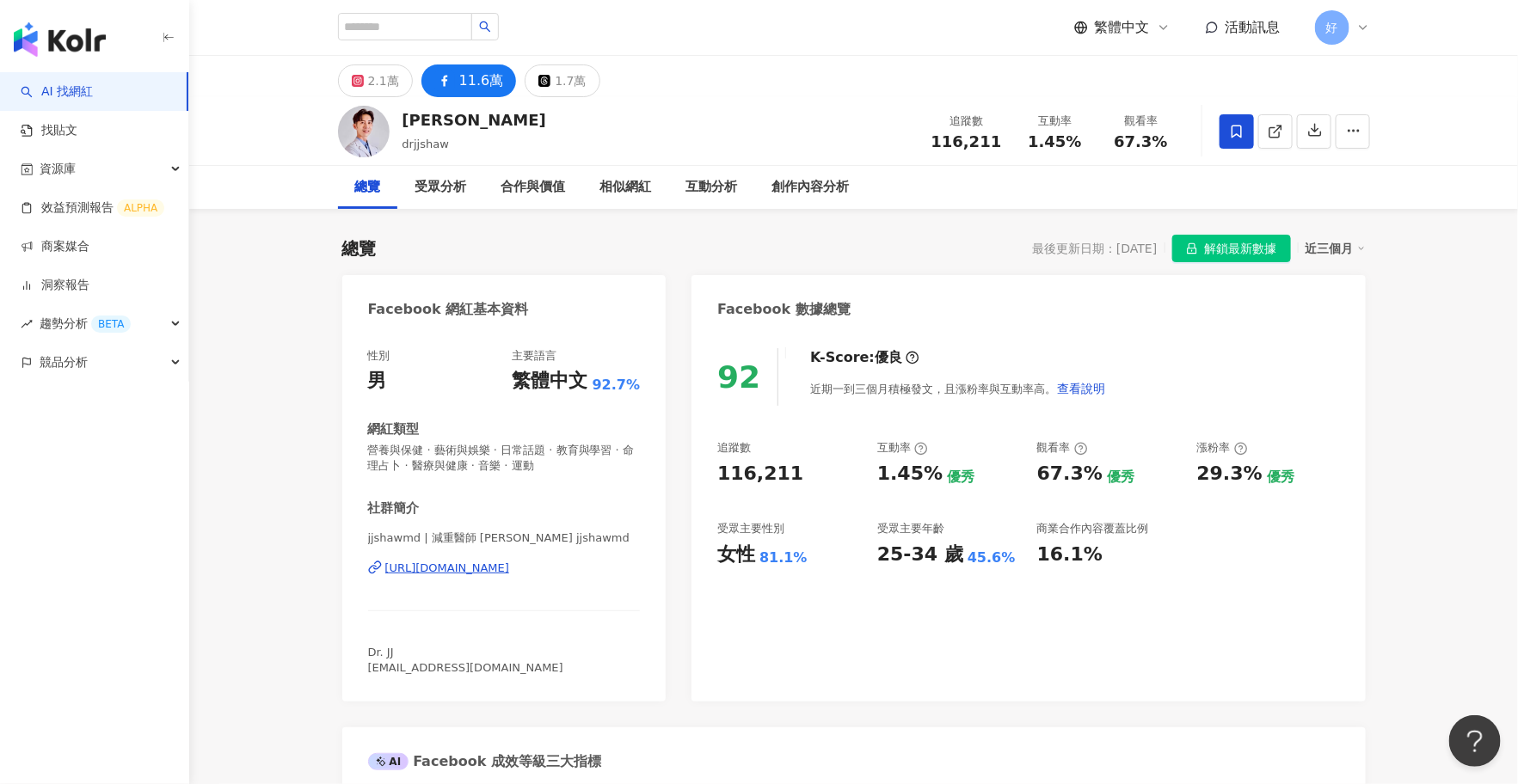
click at [493, 574] on div "[URL][DOMAIN_NAME]" at bounding box center [448, 568] width 125 height 16
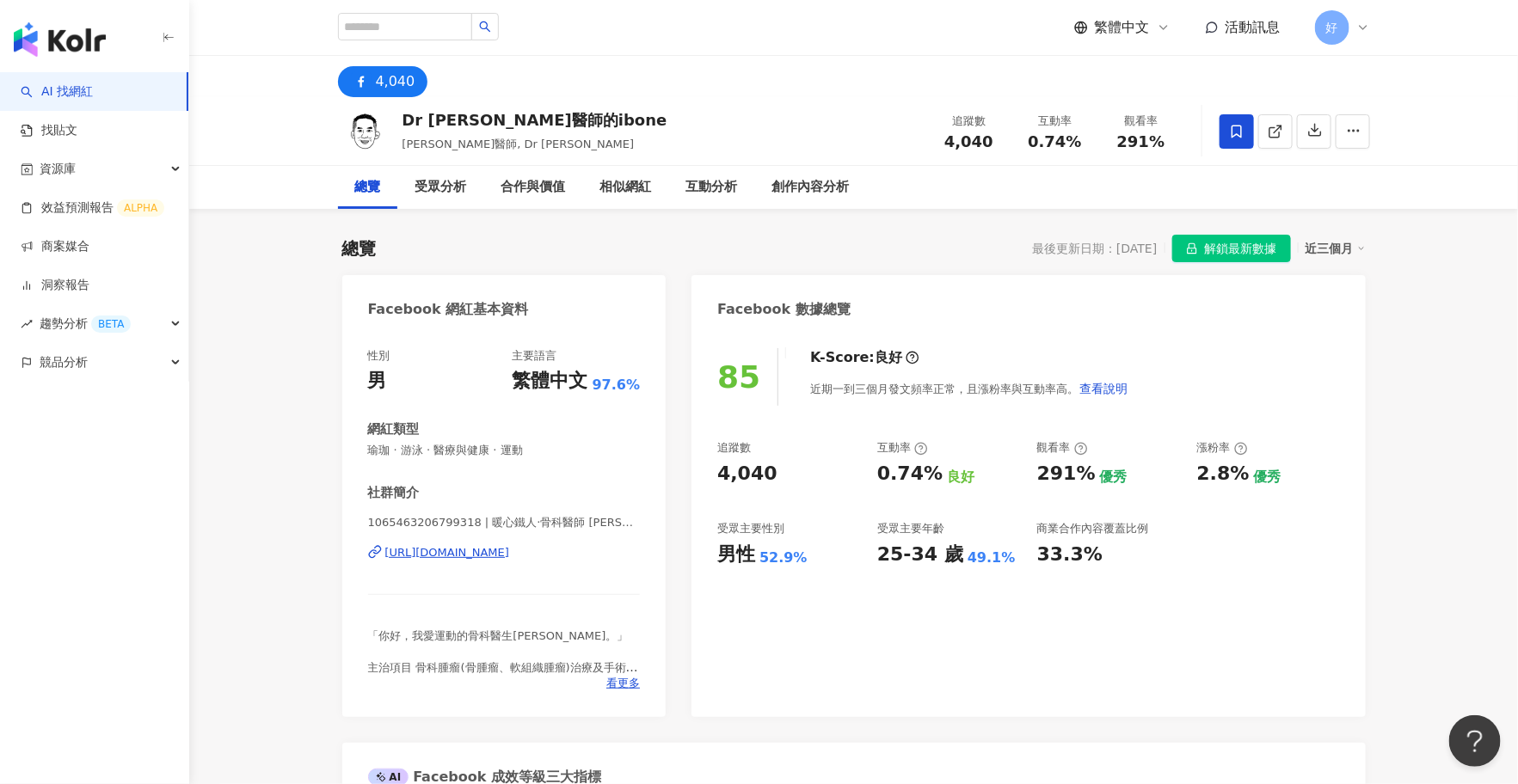
click at [488, 549] on div "https://www.facebook.com/1065463206799318" at bounding box center [448, 553] width 125 height 16
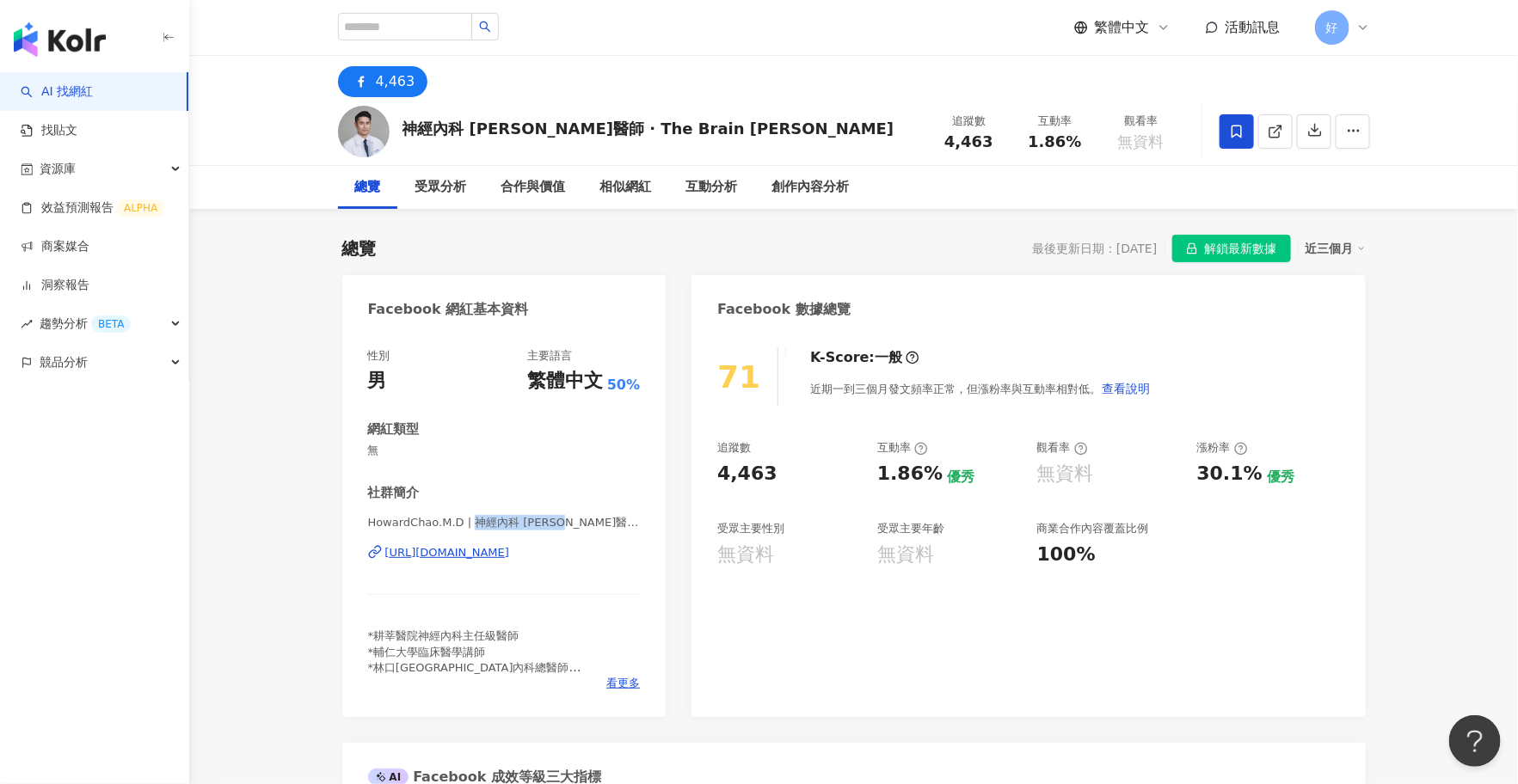
drag, startPoint x: 474, startPoint y: 523, endPoint x: 576, endPoint y: 521, distance: 102.0
click at [576, 521] on span "HowardChao.M.D | 神經內科 趙子豪醫師 · The Brain Doc Howard | HowardChao.M.D" at bounding box center [503, 523] width 272 height 16
copy span "神經內科 趙子豪醫師"
click at [627, 682] on span "看更多" at bounding box center [622, 684] width 33 height 16
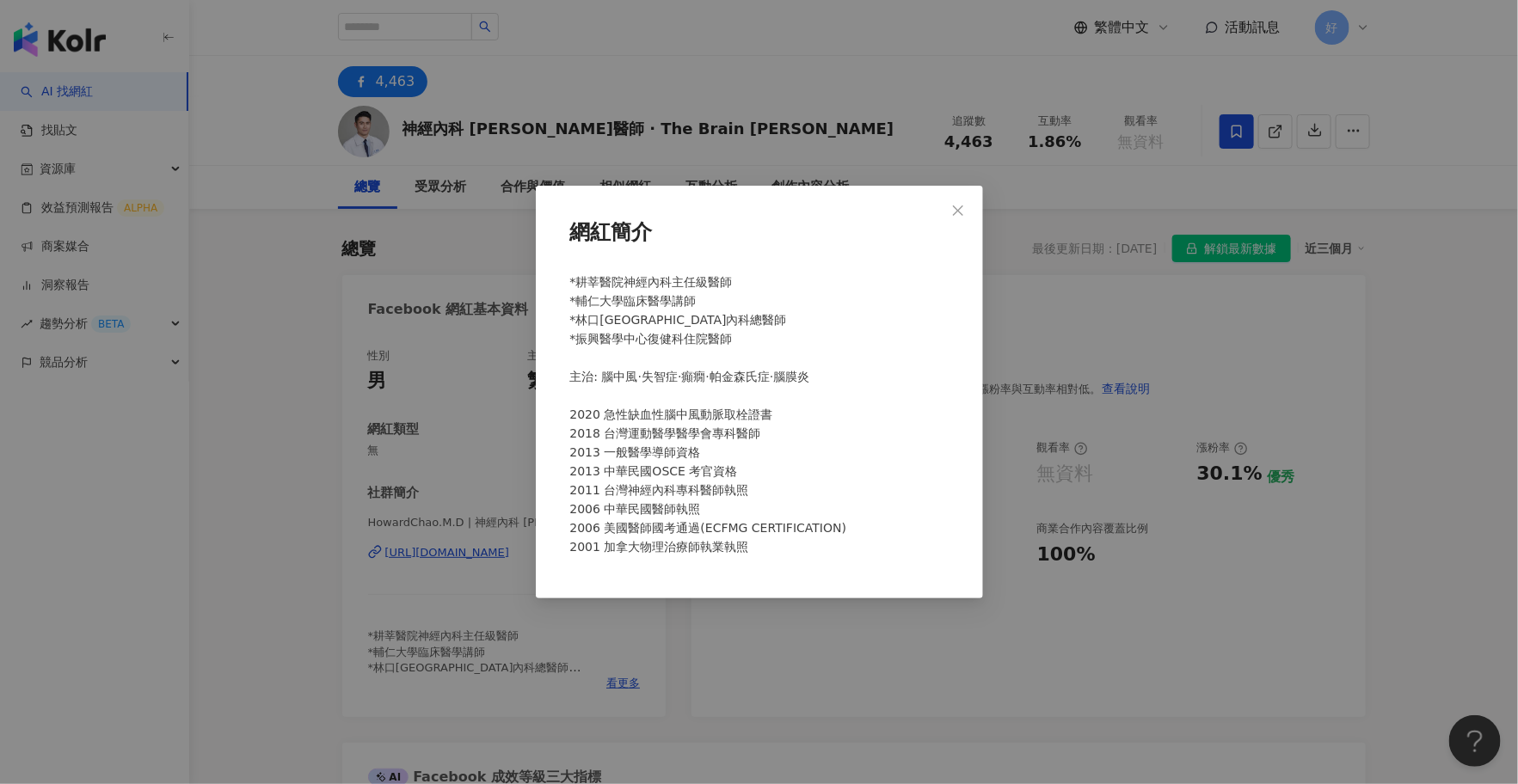
click at [486, 552] on div "網紅簡介 *耕莘醫院神經內科主任級醫師 *輔仁大學臨床醫學講師 *林口長庚醫院神經內科總醫師 *振興醫學中心復健科住院醫師 主治: 腦中風·失智症·癲癇·帕金…" at bounding box center [759, 392] width 1518 height 784
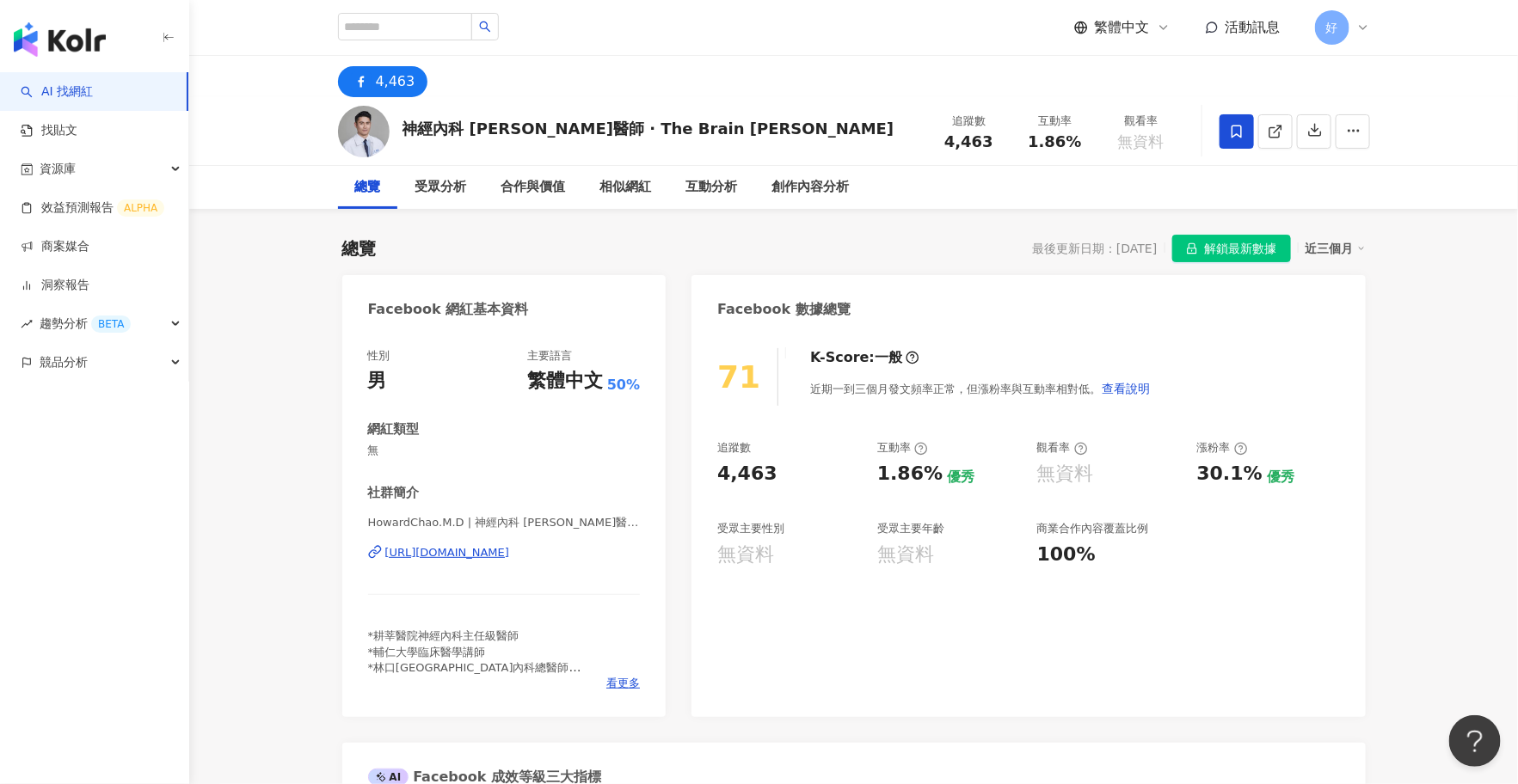
click at [498, 558] on div "https://www.facebook.com/102763752426578" at bounding box center [448, 553] width 125 height 16
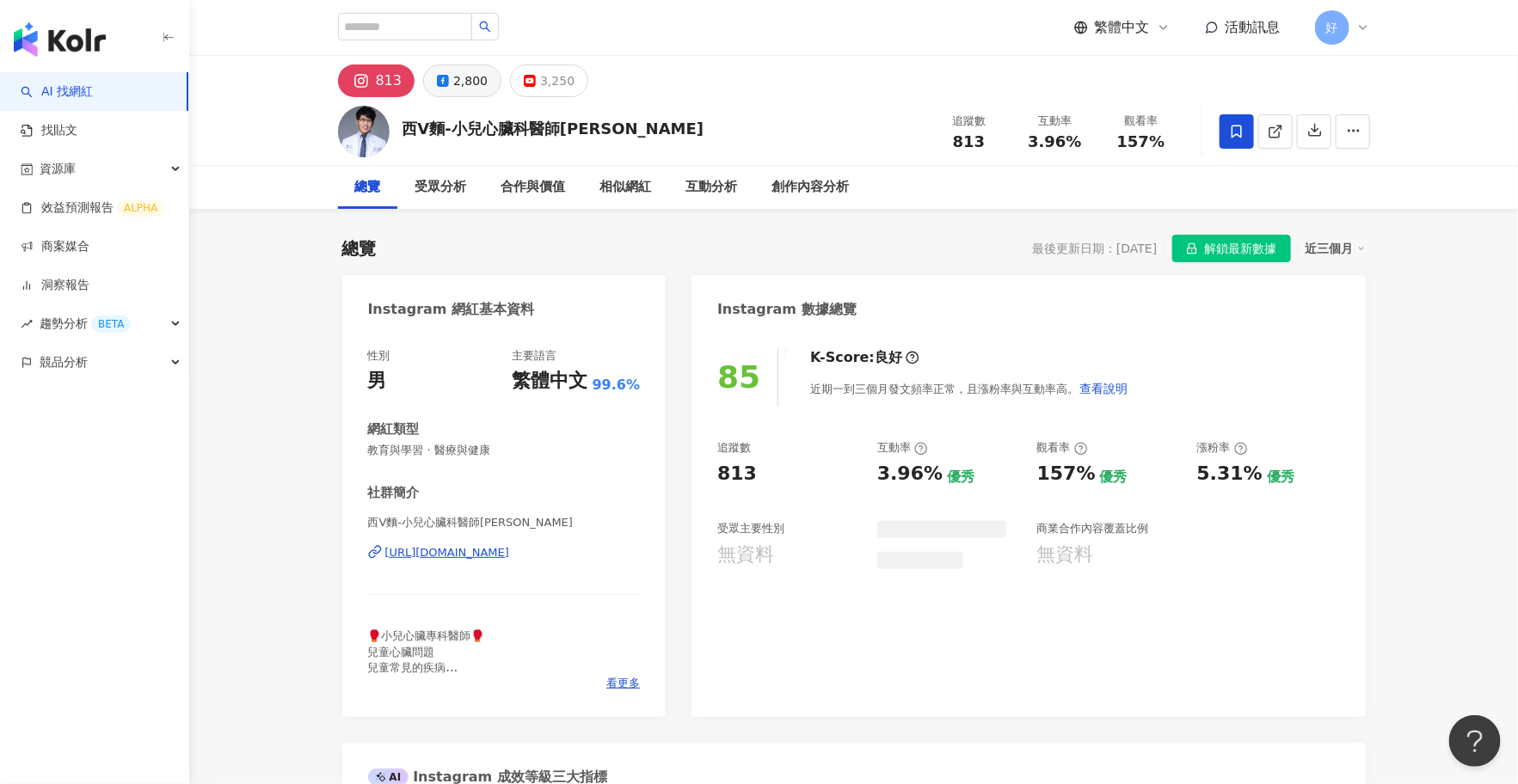
click at [464, 83] on div "2,800" at bounding box center [469, 81] width 34 height 24
click at [464, 84] on div "2,800" at bounding box center [469, 81] width 34 height 24
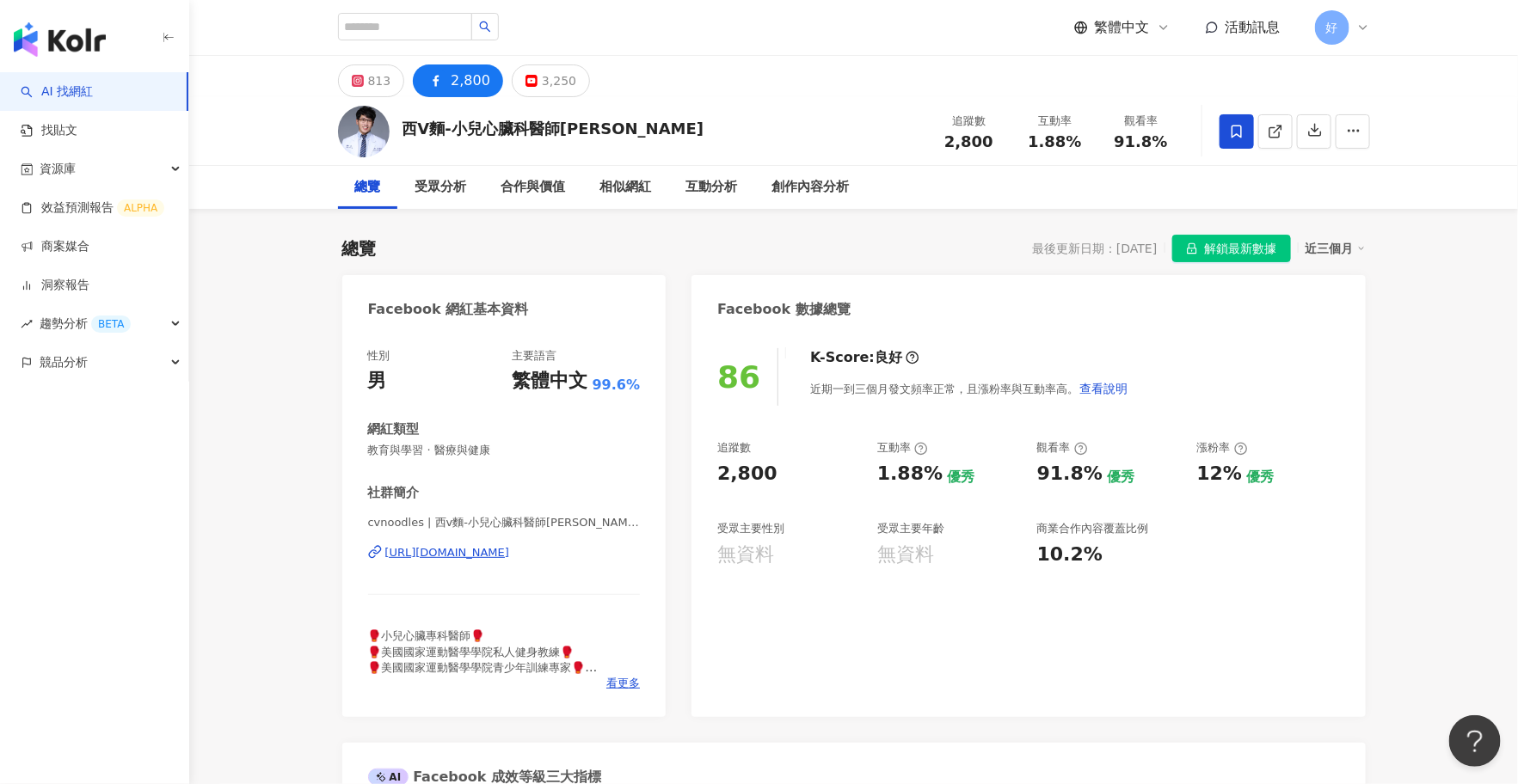
click at [497, 551] on div "[URL][DOMAIN_NAME]" at bounding box center [448, 553] width 125 height 16
